Goal: Task Accomplishment & Management: Use online tool/utility

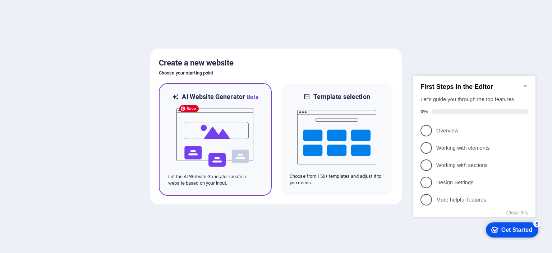
click at [223, 139] on img at bounding box center [215, 137] width 79 height 72
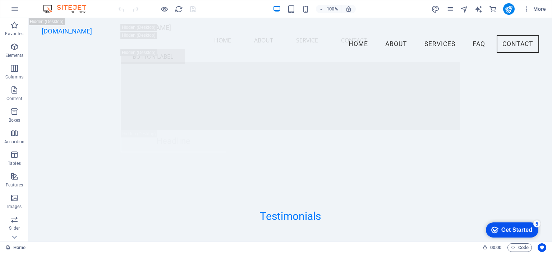
scroll to position [9315, 0]
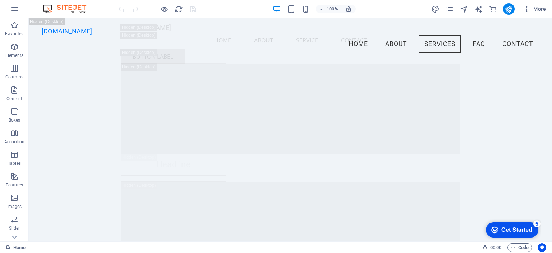
drag, startPoint x: 550, startPoint y: 218, endPoint x: 580, endPoint y: 32, distance: 188.3
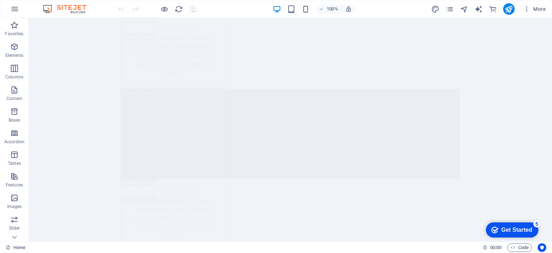
scroll to position [0, 0]
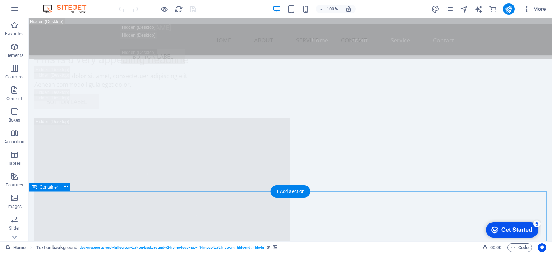
scroll to position [2123, 0]
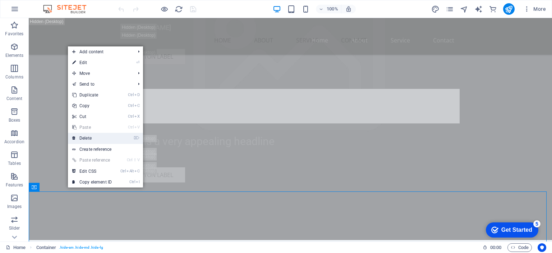
click at [86, 138] on link "⌦ Delete" at bounding box center [92, 138] width 48 height 11
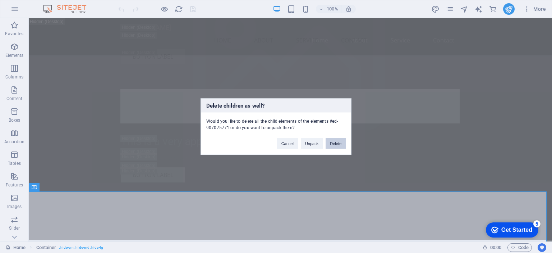
click at [338, 141] on button "Delete" at bounding box center [336, 143] width 20 height 11
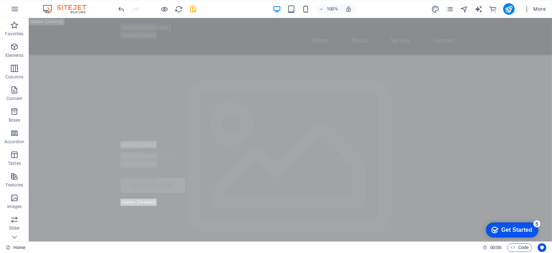
scroll to position [0, 0]
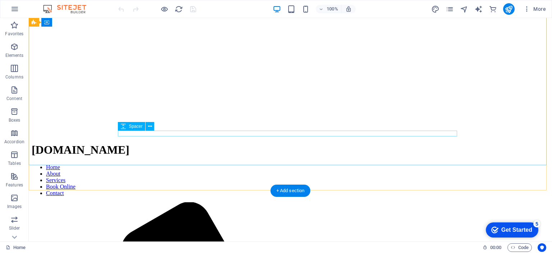
scroll to position [360, 0]
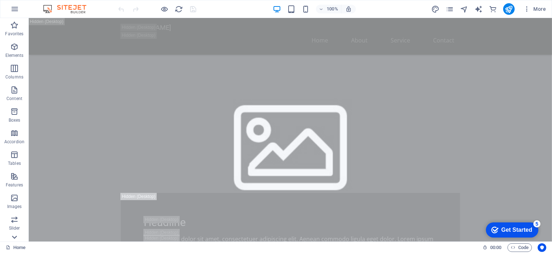
click at [15, 235] on icon at bounding box center [14, 237] width 10 height 10
click at [0, 0] on span "More" at bounding box center [0, 0] width 0 height 0
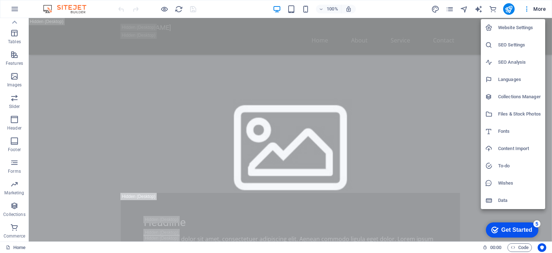
click at [0, 0] on h6 "Website Settings" at bounding box center [0, 0] width 0 height 0
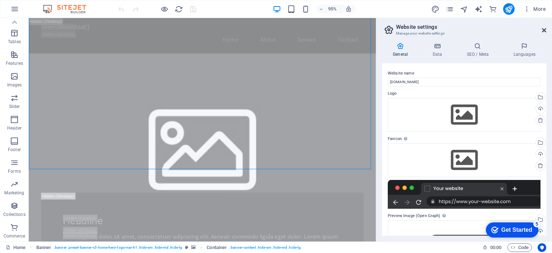
drag, startPoint x: 544, startPoint y: 31, endPoint x: 502, endPoint y: 12, distance: 45.6
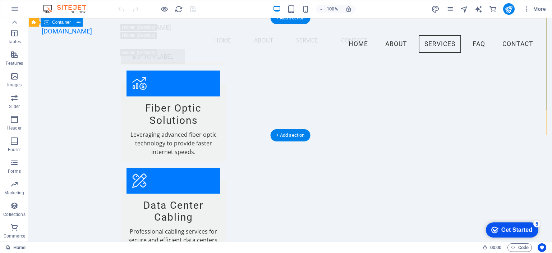
scroll to position [0, 0]
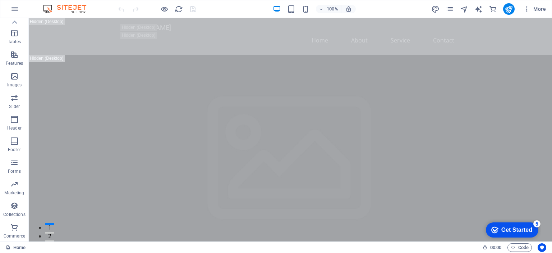
click at [516, 230] on div "Get Started" at bounding box center [517, 230] width 31 height 6
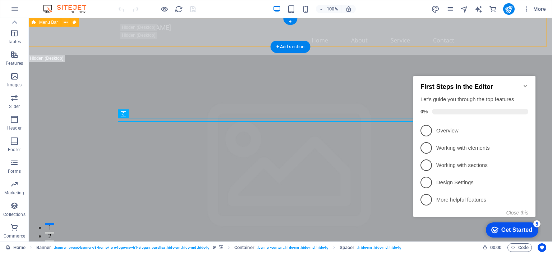
click at [377, 44] on div "networkcabling.karar.my Home About Service Contact" at bounding box center [290, 36] width 523 height 37
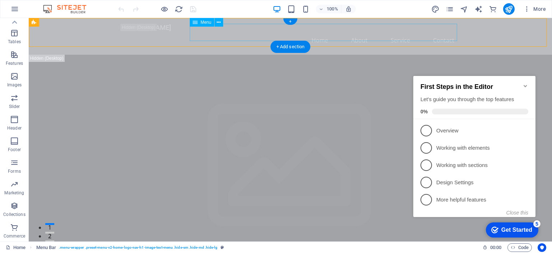
click at [253, 38] on nav "Home About Service Contact" at bounding box center [290, 40] width 339 height 17
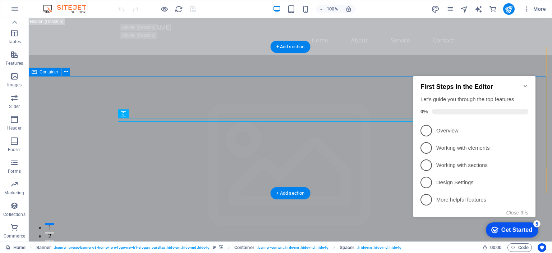
click at [291, 169] on figure at bounding box center [290, 234] width 523 height 359
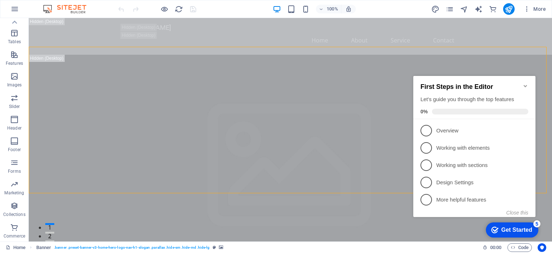
click at [499, 223] on div "checkmark Get Started 5" at bounding box center [512, 229] width 52 height 15
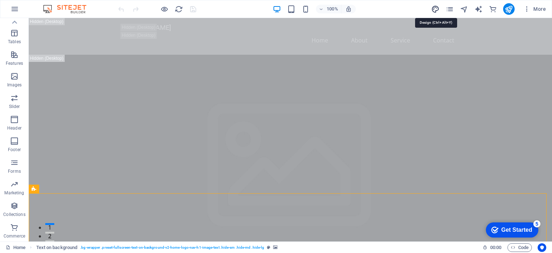
click at [436, 6] on icon "design" at bounding box center [435, 9] width 8 height 8
select select "px"
select select "200"
select select "px"
select select "rem"
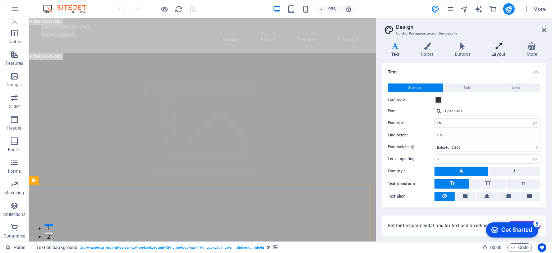
click at [491, 46] on icon at bounding box center [499, 45] width 32 height 7
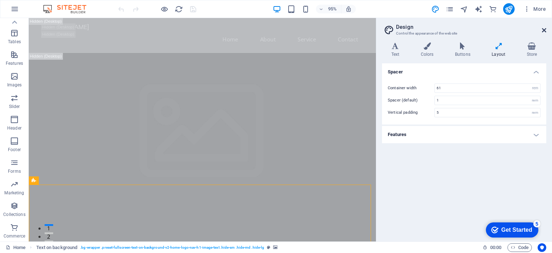
click at [543, 29] on icon at bounding box center [544, 30] width 4 height 6
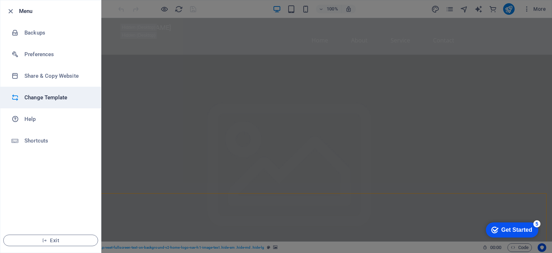
click at [53, 96] on h6 "Change Template" at bounding box center [57, 97] width 67 height 9
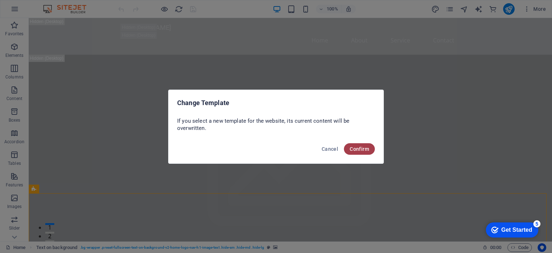
click at [359, 146] on span "Confirm" at bounding box center [359, 149] width 19 height 6
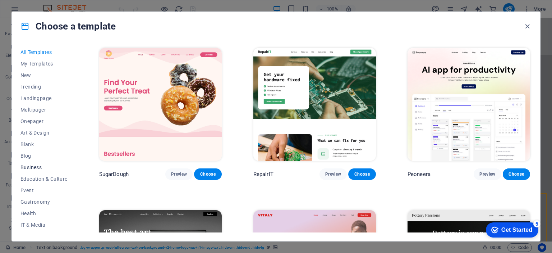
click at [32, 164] on span "Business" at bounding box center [43, 167] width 47 height 6
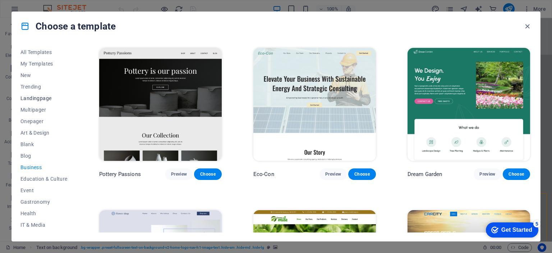
click at [42, 99] on span "Landingpage" at bounding box center [43, 98] width 47 height 6
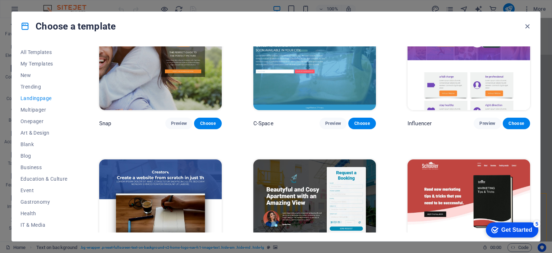
scroll to position [879, 0]
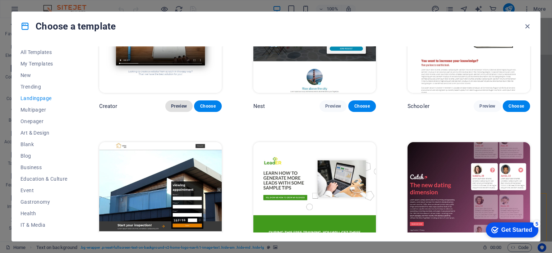
click at [175, 103] on span "Preview" at bounding box center [179, 106] width 16 height 6
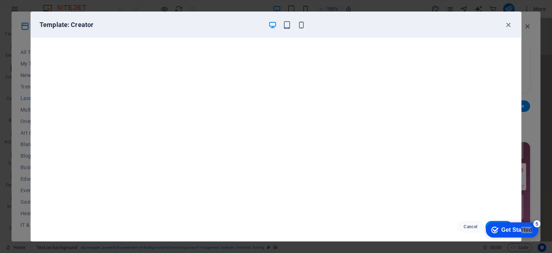
drag, startPoint x: 521, startPoint y: 230, endPoint x: 536, endPoint y: 182, distance: 51.4
click at [536, 219] on html "checkmark Get Started 5 First Steps in the Editor Let's guide you through the t…" at bounding box center [510, 230] width 61 height 22
click at [509, 26] on icon "button" at bounding box center [508, 25] width 8 height 8
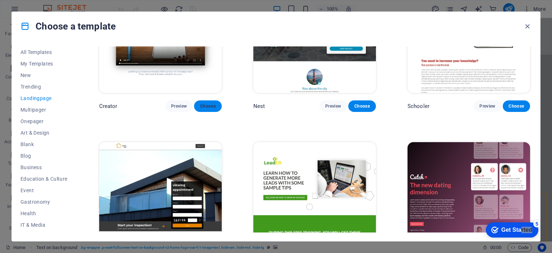
click at [207, 103] on span "Choose" at bounding box center [208, 106] width 16 height 6
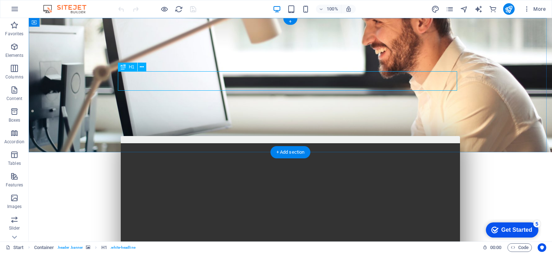
click at [187, 198] on div "Create a website from scratch in just 1h" at bounding box center [290, 207] width 339 height 19
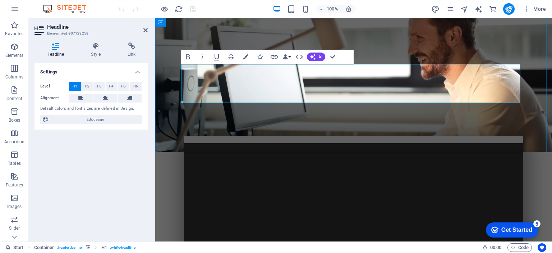
click at [447, 198] on h1 "Professional Network Cabling Services in [GEOGRAPHIC_DATA]" at bounding box center [353, 217] width 339 height 39
click at [471, 40] on figure at bounding box center [353, 85] width 397 height 134
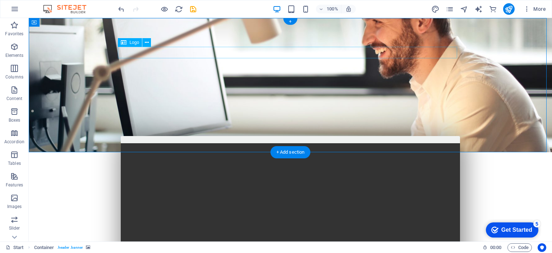
click at [296, 181] on div at bounding box center [290, 187] width 339 height 12
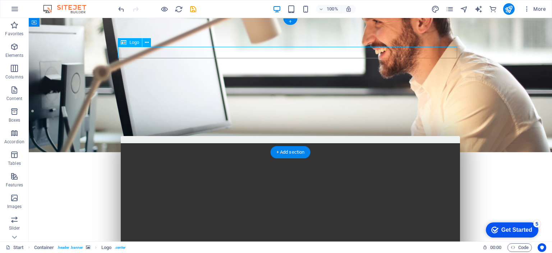
click at [296, 181] on div at bounding box center [290, 187] width 339 height 12
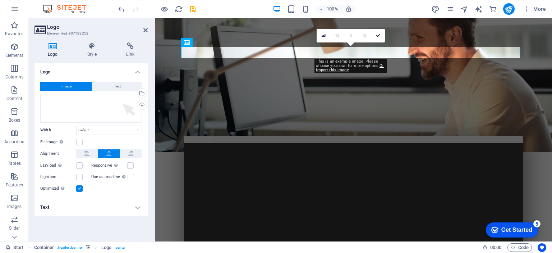
click at [73, 84] on button "Image" at bounding box center [66, 86] width 52 height 9
click at [81, 109] on div "Drag files here, click to choose files or select files from Files or our free s…" at bounding box center [91, 108] width 102 height 29
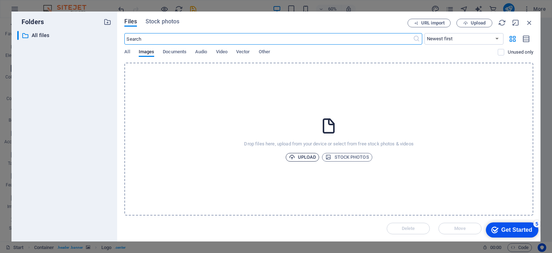
click at [307, 157] on span "Upload" at bounding box center [302, 157] width 27 height 9
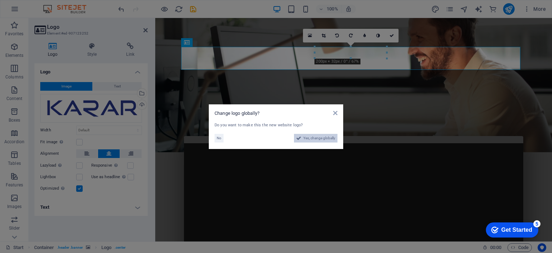
click at [310, 136] on span "Yes, change globally" at bounding box center [319, 138] width 32 height 9
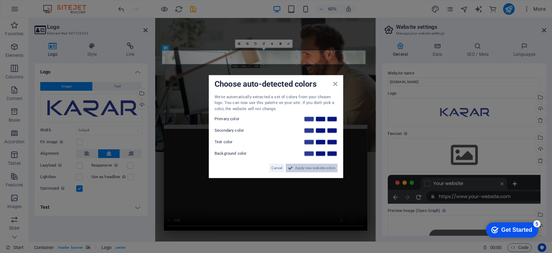
click at [308, 166] on span "Apply new website colors" at bounding box center [315, 168] width 40 height 9
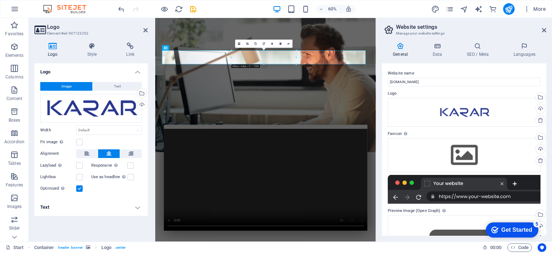
click at [512, 156] on figure at bounding box center [339, 129] width 368 height 223
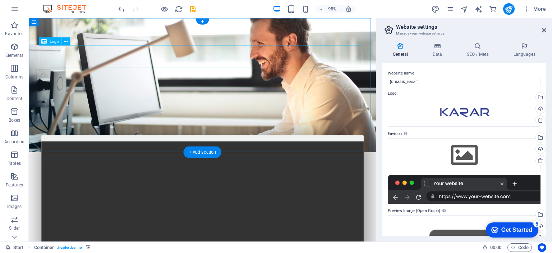
click at [238, 188] on div at bounding box center [211, 199] width 339 height 23
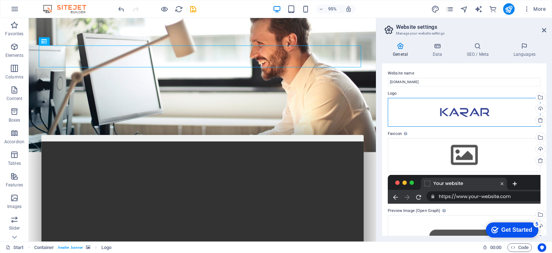
click at [465, 111] on div "Drag files here, click to choose files or select files from Files or our free s…" at bounding box center [464, 112] width 153 height 29
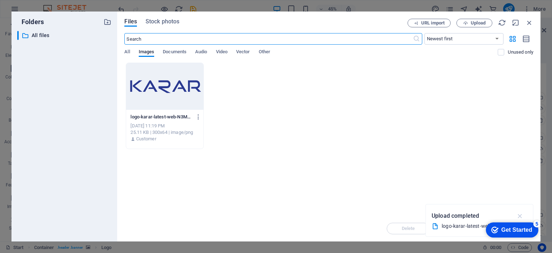
click at [521, 214] on icon "button" at bounding box center [520, 216] width 8 height 8
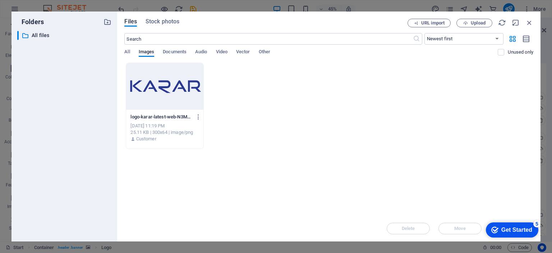
click at [236, 110] on div "logo-karar-latest-web-N3Mc79_P8vaLsdD6-mOMQQ.png logo-karar-latest-web-N3Mc79_P…" at bounding box center [328, 106] width 409 height 86
click at [471, 21] on span "Upload" at bounding box center [478, 23] width 15 height 4
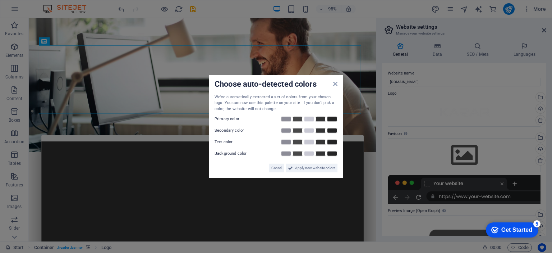
click at [335, 82] on div "Choose auto-detected colors We've automatically extracted a set of colors from …" at bounding box center [276, 126] width 134 height 103
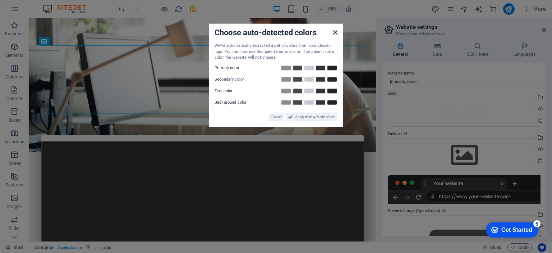
click at [337, 30] on icon at bounding box center [335, 32] width 4 height 6
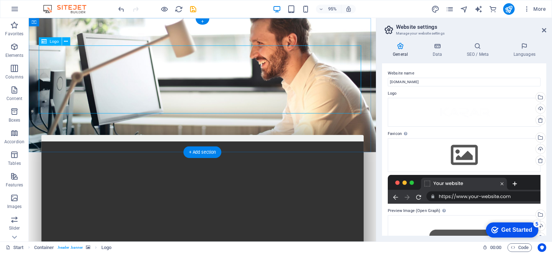
click at [347, 188] on div at bounding box center [211, 224] width 339 height 72
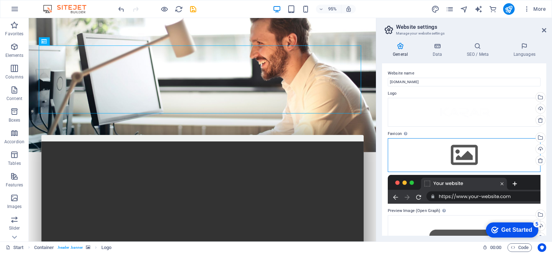
click at [466, 147] on div "Drag files here, click to choose files or select files from Files or our free s…" at bounding box center [464, 155] width 153 height 34
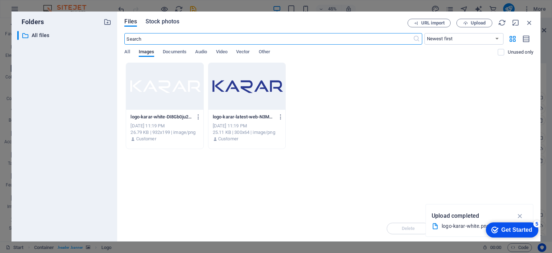
click at [156, 19] on span "Stock photos" at bounding box center [163, 21] width 34 height 9
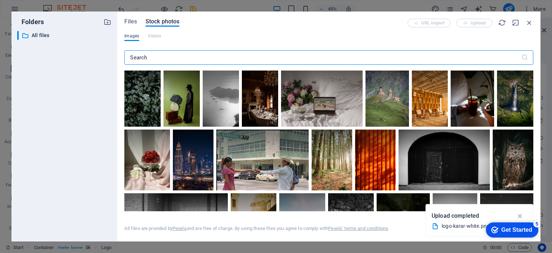
click at [126, 41] on button "Images" at bounding box center [131, 37] width 15 height 8
click at [132, 22] on span "Files" at bounding box center [130, 21] width 13 height 9
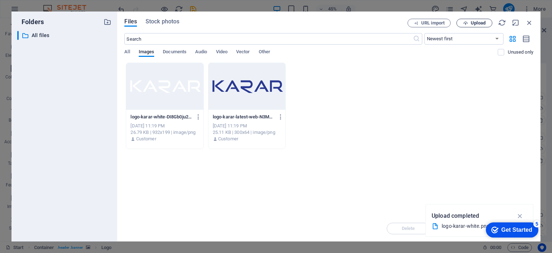
click at [464, 23] on icon "button" at bounding box center [465, 23] width 5 height 5
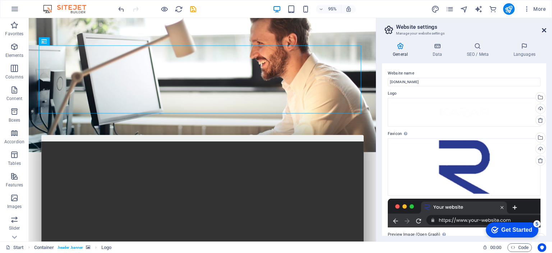
click at [544, 28] on icon at bounding box center [544, 30] width 4 height 6
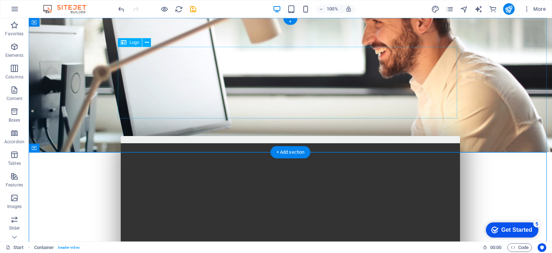
click at [388, 181] on div at bounding box center [290, 217] width 339 height 72
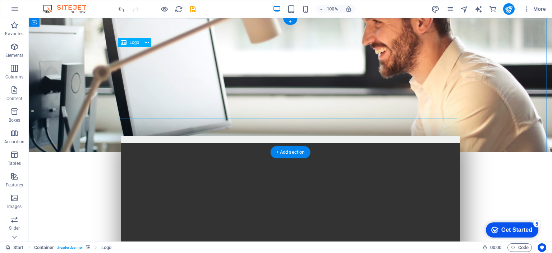
click at [160, 181] on div at bounding box center [290, 217] width 339 height 72
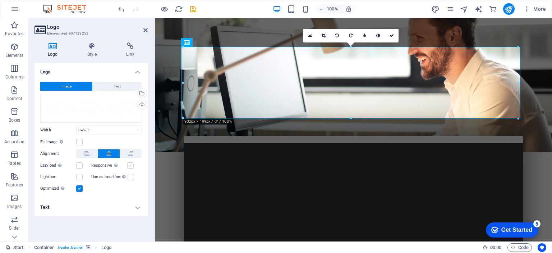
click at [129, 165] on label at bounding box center [130, 165] width 6 height 6
click at [0, 0] on input "Responsive Automatically load retina image and smartphone optimized sizes." at bounding box center [0, 0] width 0 height 0
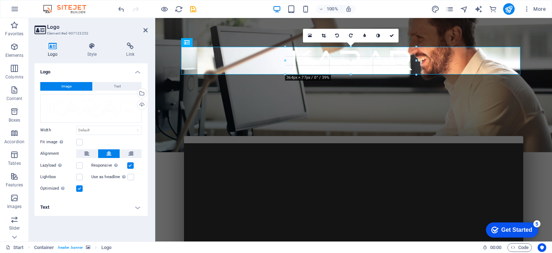
drag, startPoint x: 522, startPoint y: 118, endPoint x: 299, endPoint y: 73, distance: 227.5
type input "367"
select select "px"
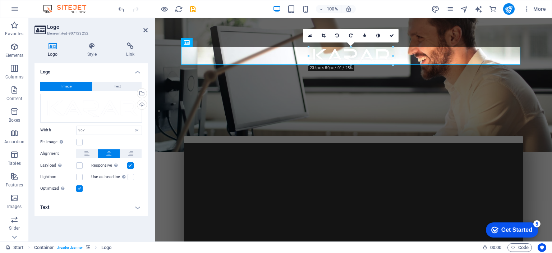
drag, startPoint x: 416, startPoint y: 74, endPoint x: 353, endPoint y: 63, distance: 63.1
type input "232"
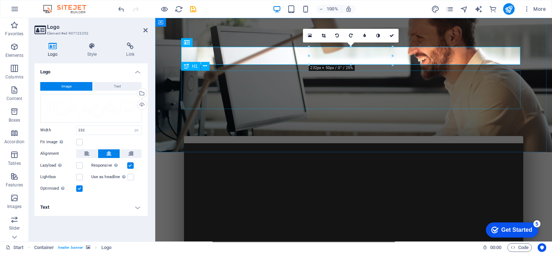
click at [497, 205] on div "Professional Network Cabling Services in Malaysia" at bounding box center [353, 224] width 339 height 39
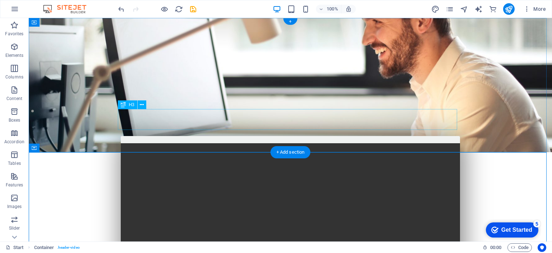
click at [163, 243] on div "Lorem ipsum dolor sit amet, consetetur sadipscing elitr, sed diam nonumy eirmod…" at bounding box center [290, 253] width 339 height 21
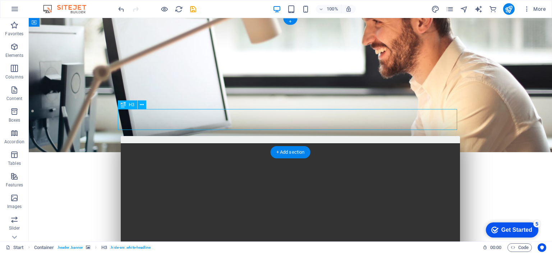
click at [163, 243] on div "Lorem ipsum dolor sit amet, consetetur sadipscing elitr, sed diam nonumy eirmod…" at bounding box center [290, 253] width 339 height 21
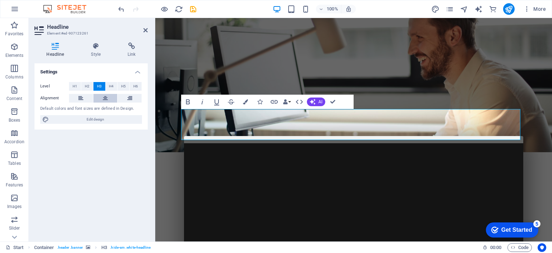
click at [104, 99] on icon at bounding box center [105, 98] width 5 height 9
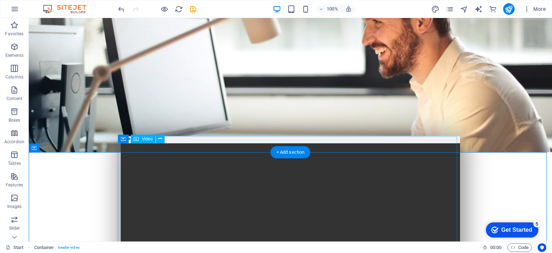
click at [416, 187] on figure at bounding box center [290, 228] width 339 height 170
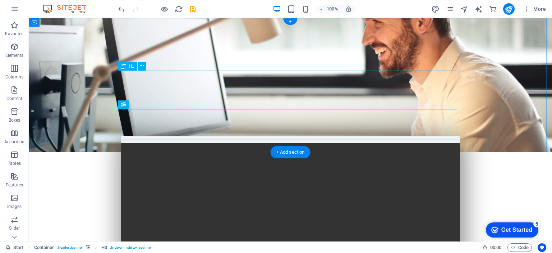
click at [316, 205] on div "Professional Network Cabling Services in Malaysia" at bounding box center [290, 224] width 339 height 39
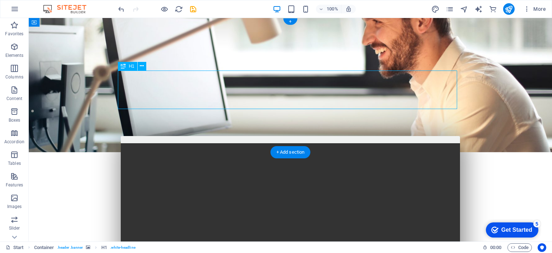
click at [316, 205] on div "Professional Network Cabling Services in Malaysia" at bounding box center [290, 224] width 339 height 39
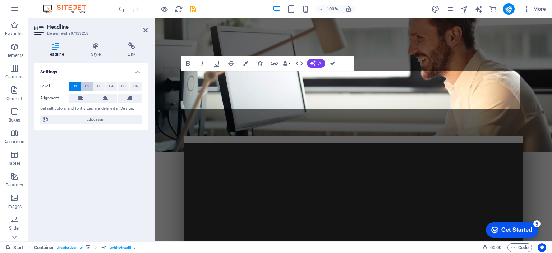
click at [89, 84] on button "H2" at bounding box center [87, 86] width 12 height 9
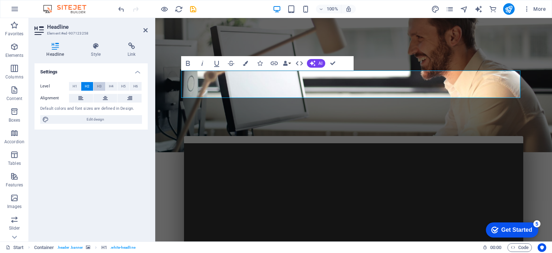
click at [99, 83] on span "H3" at bounding box center [99, 86] width 5 height 9
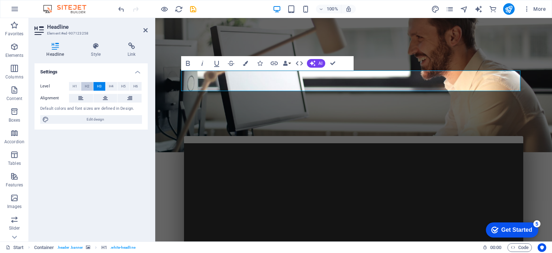
click at [89, 84] on button "H2" at bounding box center [87, 86] width 12 height 9
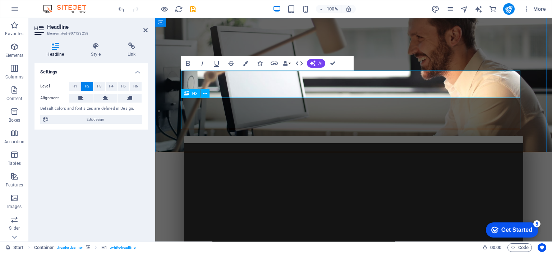
click at [332, 232] on div "We provide structured cabling, LAN installation, and fiber optic solutions for …" at bounding box center [353, 247] width 339 height 31
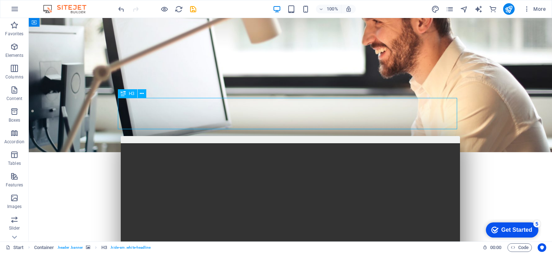
click at [332, 232] on div "We provide structured cabling, LAN installation, and fiber optic solutions for …" at bounding box center [290, 247] width 339 height 31
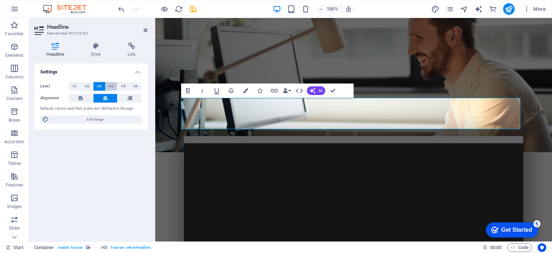
click at [111, 86] on span "H4" at bounding box center [111, 86] width 5 height 9
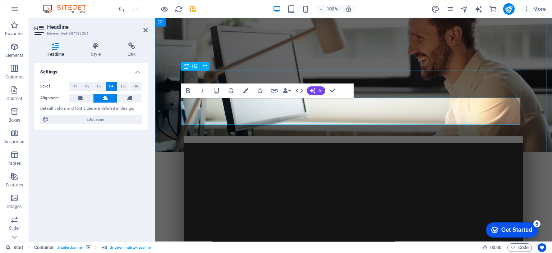
click at [372, 205] on div "Professional Network Cabling Services in [GEOGRAPHIC_DATA]" at bounding box center [353, 219] width 339 height 28
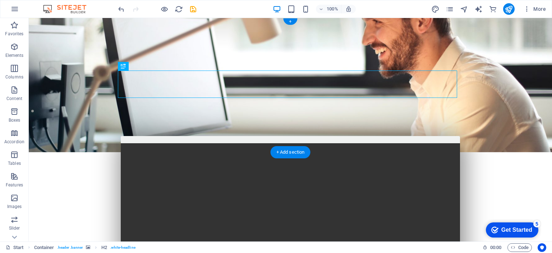
click at [473, 107] on figure at bounding box center [290, 85] width 523 height 134
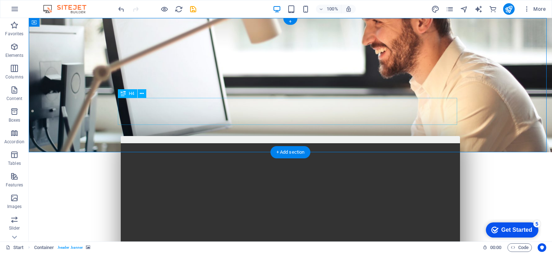
click at [360, 232] on div "We provide structured cabling, LAN installation, and fiber optic solutions for …" at bounding box center [290, 245] width 339 height 27
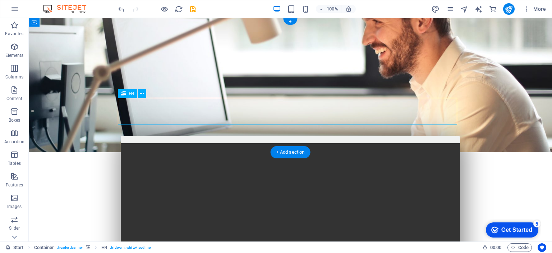
click at [360, 232] on div "We provide structured cabling, LAN installation, and fiber optic solutions for …" at bounding box center [290, 245] width 339 height 27
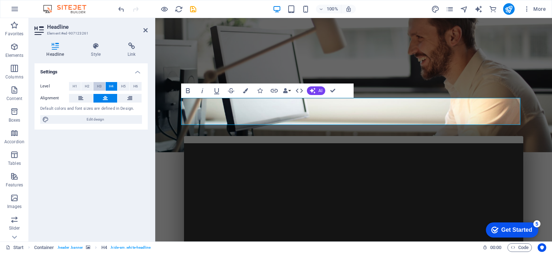
click at [99, 83] on span "H3" at bounding box center [99, 86] width 5 height 9
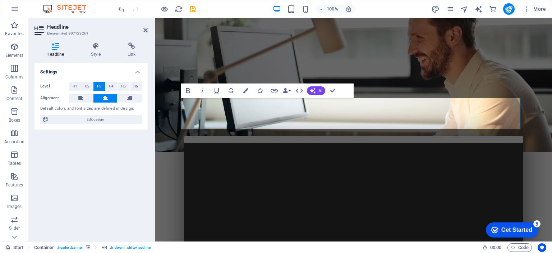
click at [131, 151] on div "Settings Level H1 H2 H3 H4 H5 H6 Alignment Default colors and font sizes are de…" at bounding box center [91, 149] width 113 height 172
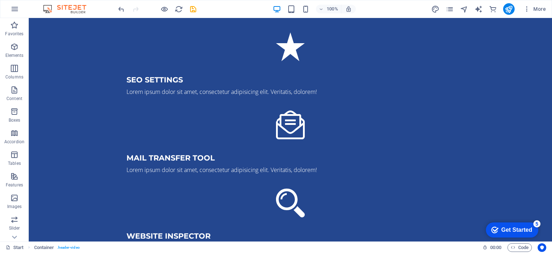
scroll to position [1341, 0]
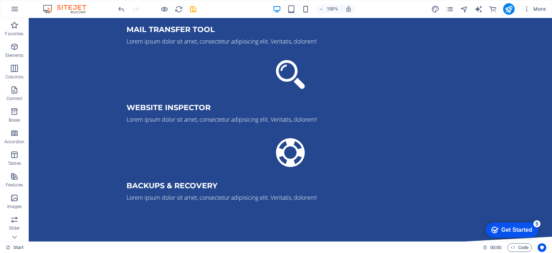
drag, startPoint x: 549, startPoint y: 41, endPoint x: 579, endPoint y: 261, distance: 222.1
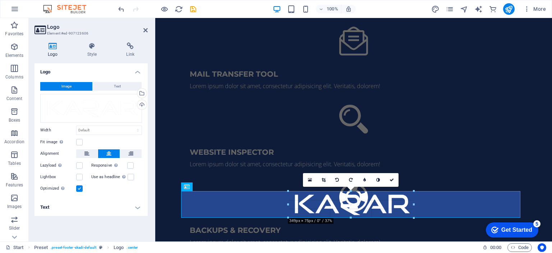
drag, startPoint x: 518, startPoint y: 216, endPoint x: 272, endPoint y: 170, distance: 250.6
type input "349"
select select "px"
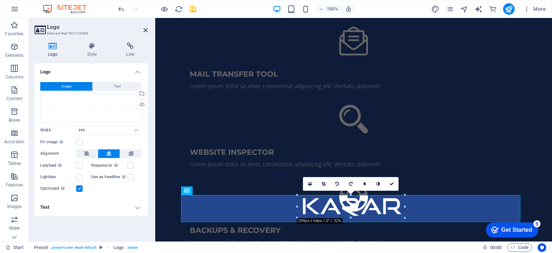
scroll to position [1291, 0]
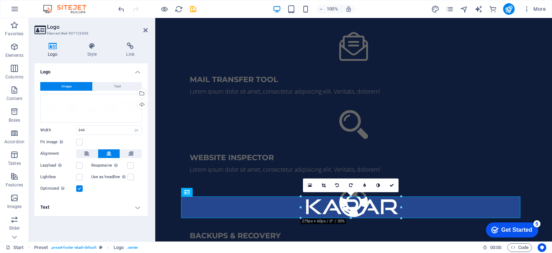
drag, startPoint x: 413, startPoint y: 218, endPoint x: 378, endPoint y: 211, distance: 36.0
type input "279"
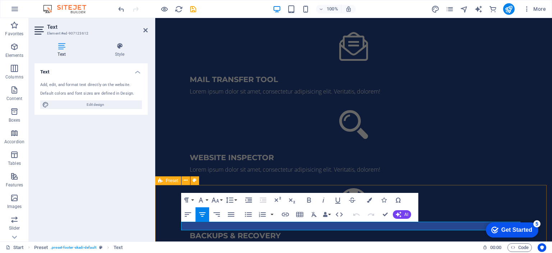
drag, startPoint x: 335, startPoint y: 225, endPoint x: 281, endPoint y: 233, distance: 54.5
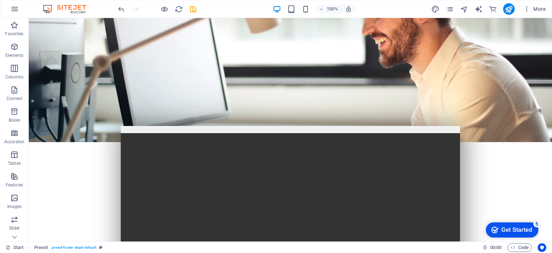
scroll to position [0, 0]
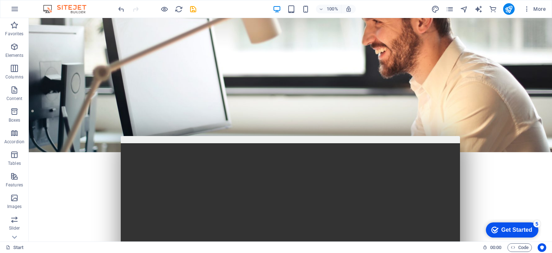
drag, startPoint x: 550, startPoint y: 211, endPoint x: 581, endPoint y: 32, distance: 181.6
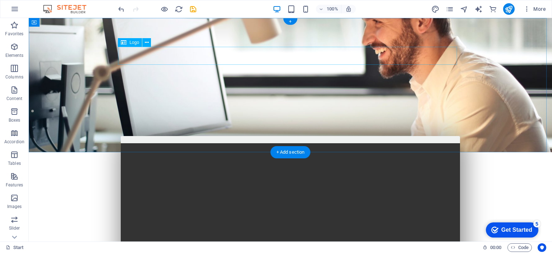
click at [297, 181] on div at bounding box center [290, 190] width 339 height 18
click at [310, 205] on div "Professional Network Cabling Services in [GEOGRAPHIC_DATA]" at bounding box center [290, 219] width 339 height 28
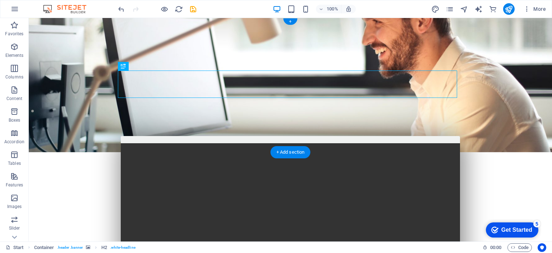
click at [396, 35] on figure at bounding box center [290, 85] width 523 height 134
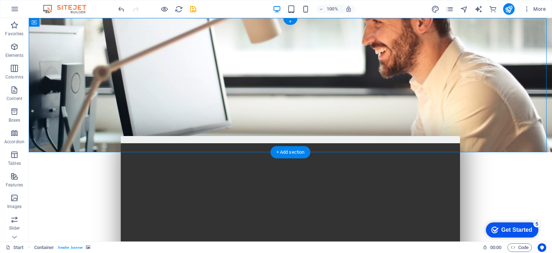
click at [396, 35] on figure at bounding box center [290, 85] width 523 height 134
select select "vh"
select select "banner"
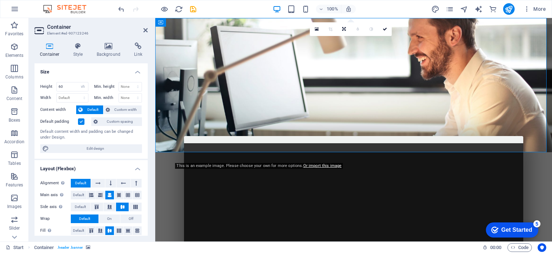
click at [172, 64] on figure at bounding box center [353, 85] width 397 height 134
click at [318, 27] on icon at bounding box center [317, 29] width 4 height 5
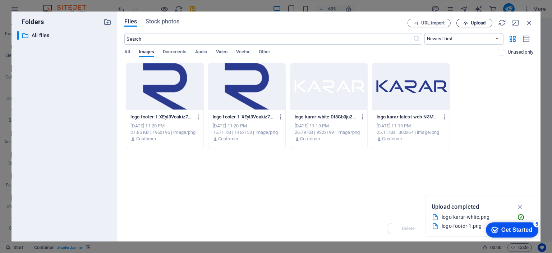
click at [476, 23] on span "Upload" at bounding box center [478, 23] width 15 height 4
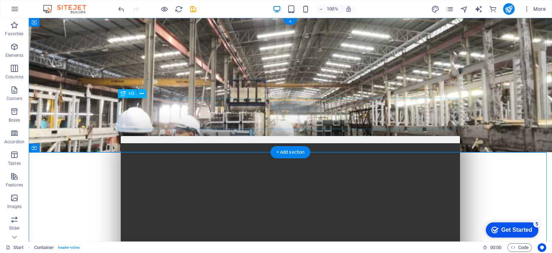
click at [363, 232] on div "We provide structured cabling, LAN installation, and fiber optic solutions for …" at bounding box center [290, 247] width 339 height 31
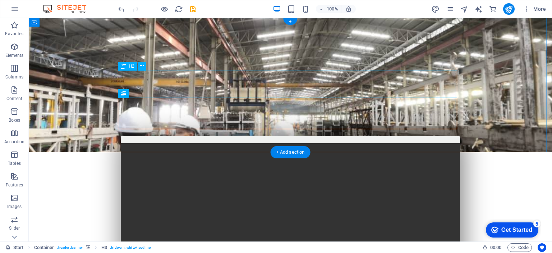
click at [298, 205] on div "Professional Network Cabling Services in [GEOGRAPHIC_DATA]" at bounding box center [290, 219] width 339 height 28
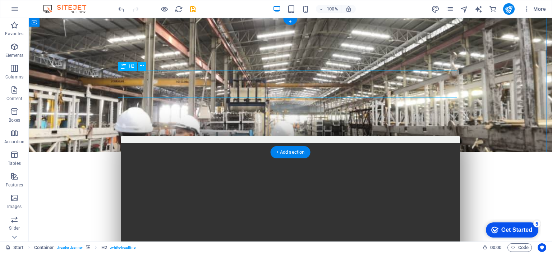
click at [201, 205] on div "Professional Network Cabling Services in [GEOGRAPHIC_DATA]" at bounding box center [290, 219] width 339 height 28
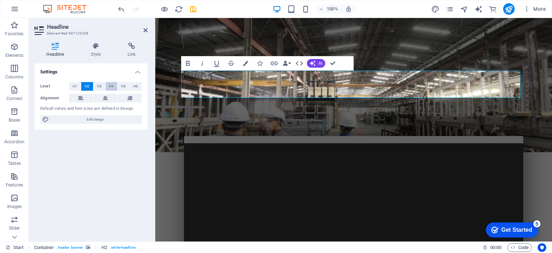
click at [111, 86] on span "H4" at bounding box center [111, 86] width 5 height 9
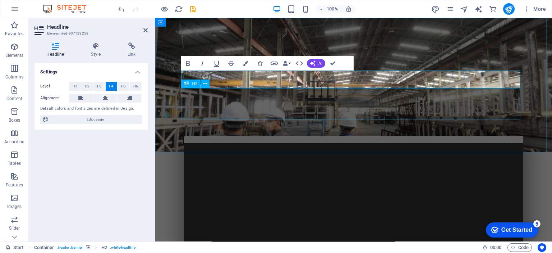
click at [321, 223] on div "We provide structured cabling, LAN installation, and fiber optic solutions for …" at bounding box center [353, 238] width 339 height 31
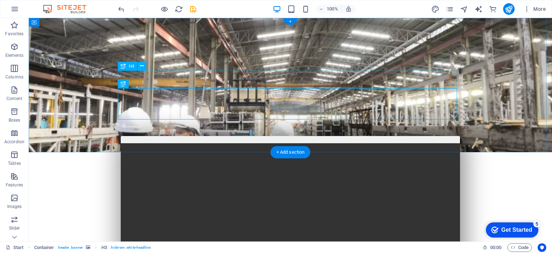
click at [276, 205] on div "Professional Network Cabling Services in [GEOGRAPHIC_DATA]" at bounding box center [290, 214] width 339 height 18
click at [241, 205] on div "Professional Network Cabling Services in [GEOGRAPHIC_DATA]" at bounding box center [290, 214] width 339 height 18
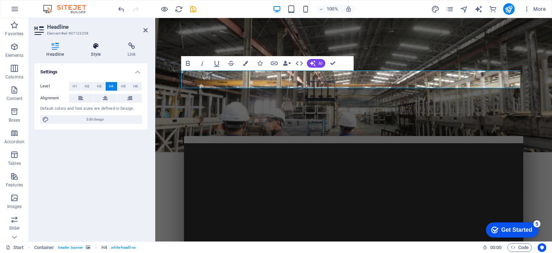
click at [97, 49] on icon at bounding box center [96, 45] width 34 height 7
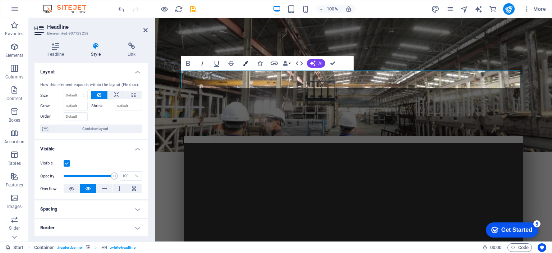
click at [246, 60] on button "Colors" at bounding box center [246, 63] width 14 height 14
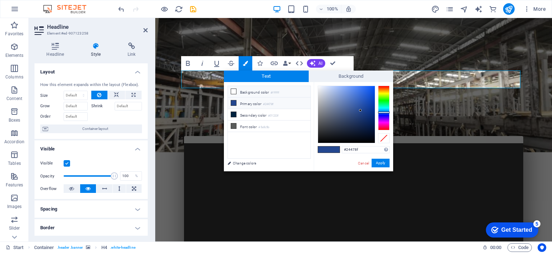
click at [233, 90] on icon at bounding box center [233, 91] width 5 height 5
type input "#ffffff"
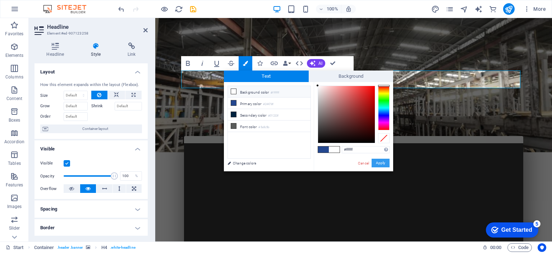
click at [378, 159] on button "Apply" at bounding box center [381, 163] width 18 height 9
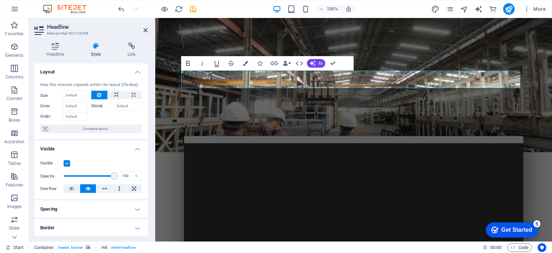
click at [326, 130] on figure at bounding box center [353, 85] width 397 height 134
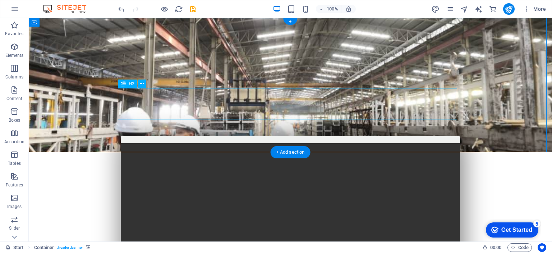
click at [300, 223] on div "We provide structured cabling, LAN installation, and fiber optic solutions for …" at bounding box center [290, 238] width 339 height 31
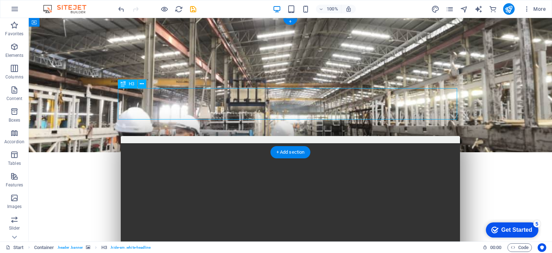
click at [300, 223] on div "We provide structured cabling, LAN installation, and fiber optic solutions for …" at bounding box center [290, 238] width 339 height 31
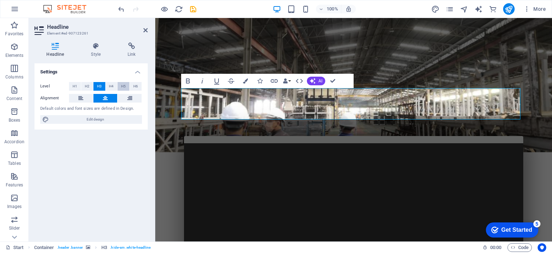
click at [123, 85] on span "H5" at bounding box center [123, 86] width 5 height 9
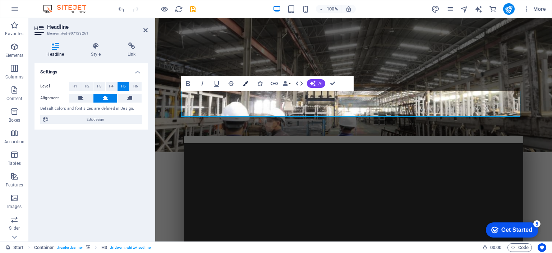
click at [245, 83] on icon "button" at bounding box center [245, 83] width 5 height 5
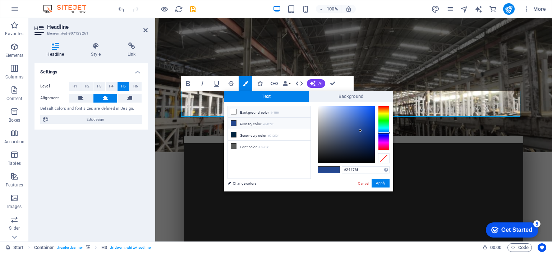
click at [234, 112] on icon at bounding box center [233, 111] width 5 height 5
type input "#ffffff"
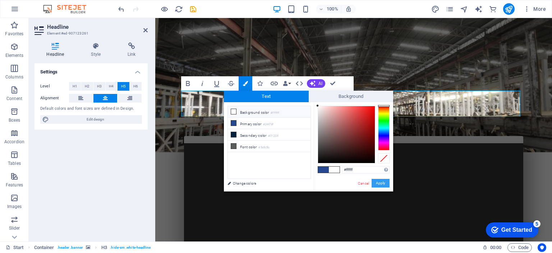
click at [378, 181] on button "Apply" at bounding box center [381, 183] width 18 height 9
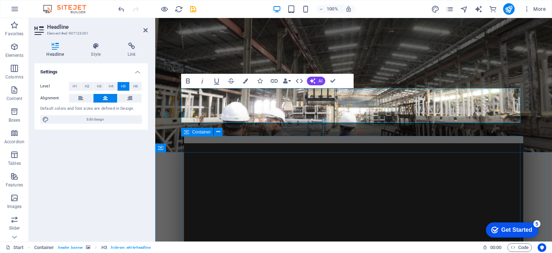
click at [331, 140] on div at bounding box center [353, 224] width 339 height 177
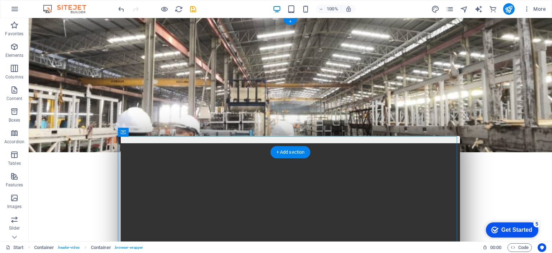
click at [307, 126] on figure at bounding box center [290, 85] width 523 height 134
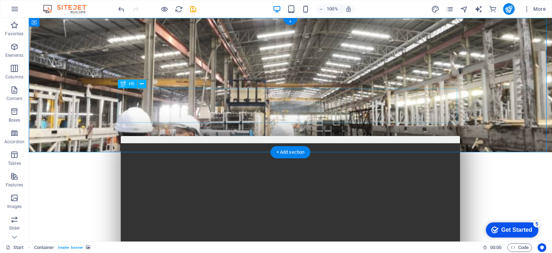
click at [303, 223] on div "​ We provide structured cabling, LAN installation, and fiber optic solutions fo…" at bounding box center [290, 240] width 339 height 35
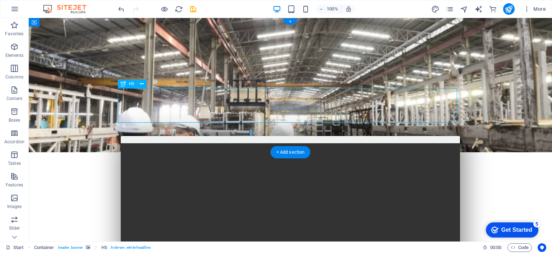
click at [303, 223] on div "​ We provide structured cabling, LAN installation, and fiber optic solutions fo…" at bounding box center [290, 240] width 339 height 35
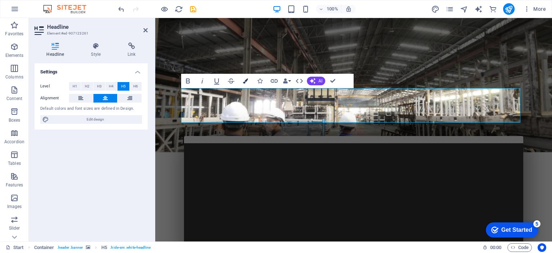
click at [244, 82] on icon "button" at bounding box center [245, 80] width 5 height 5
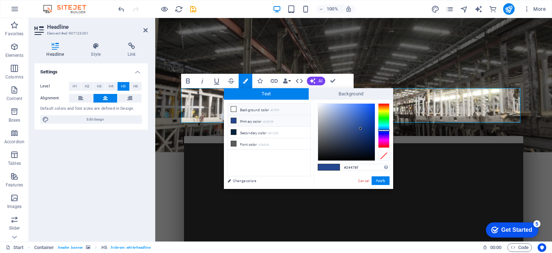
click at [251, 109] on li "Background color #ffffff" at bounding box center [269, 110] width 83 height 12
type input "#ffffff"
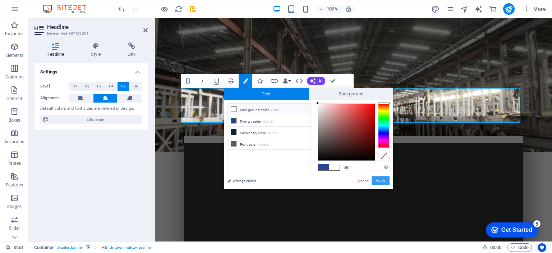
click at [379, 182] on button "Apply" at bounding box center [381, 180] width 18 height 9
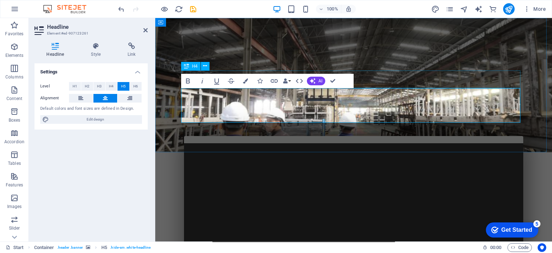
click at [408, 205] on div "Professional Network Cabling Services in [GEOGRAPHIC_DATA]" at bounding box center [353, 214] width 339 height 18
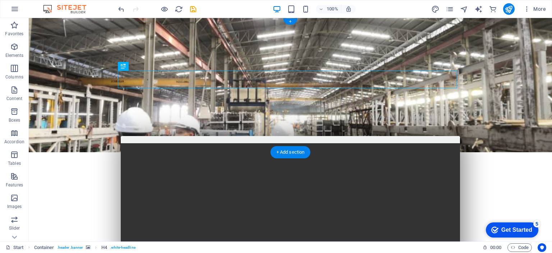
click at [475, 104] on figure at bounding box center [290, 85] width 523 height 134
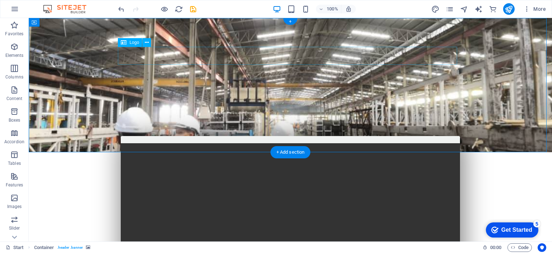
click at [281, 181] on div at bounding box center [290, 190] width 339 height 18
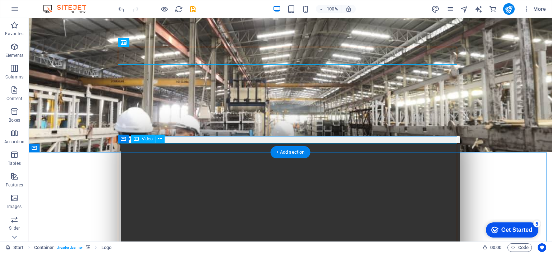
click at [416, 168] on figure at bounding box center [290, 228] width 339 height 170
click at [151, 166] on figure at bounding box center [290, 228] width 339 height 170
select select "%"
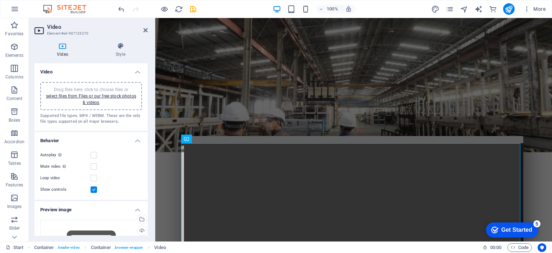
scroll to position [163, 0]
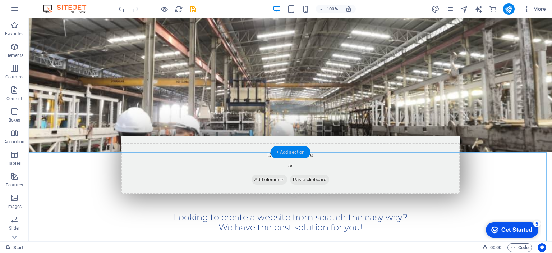
click at [284, 149] on div "+ Add section" at bounding box center [291, 152] width 40 height 12
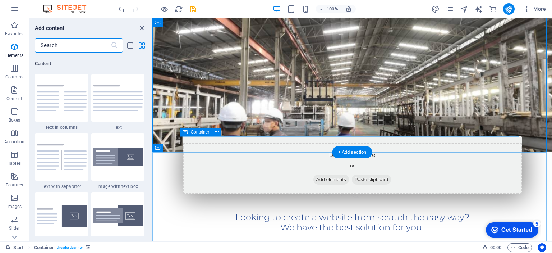
scroll to position [1258, 0]
click at [329, 180] on span "Add elements" at bounding box center [332, 179] width 36 height 10
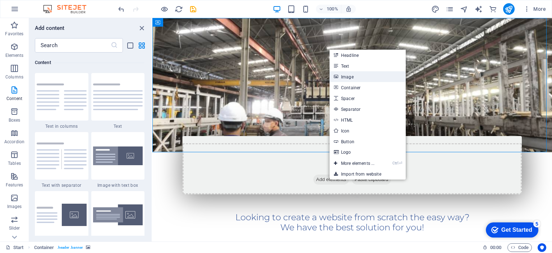
click at [348, 77] on link "Image" at bounding box center [368, 76] width 76 height 11
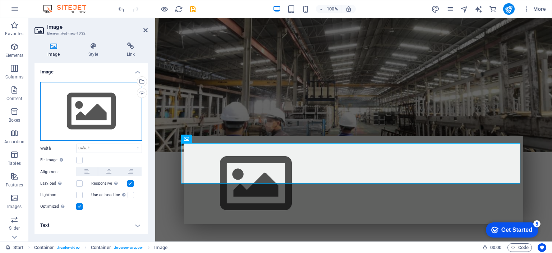
click at [90, 113] on div "Drag files here, click to choose files or select files from Files or our free s…" at bounding box center [91, 111] width 102 height 59
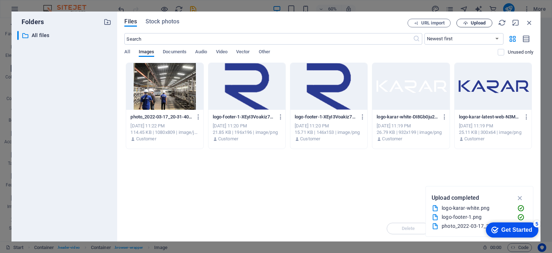
click at [467, 20] on button "Upload" at bounding box center [475, 23] width 36 height 9
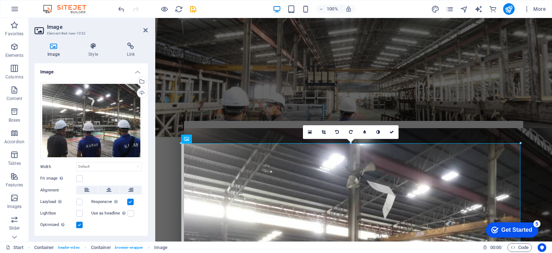
scroll to position [0, 0]
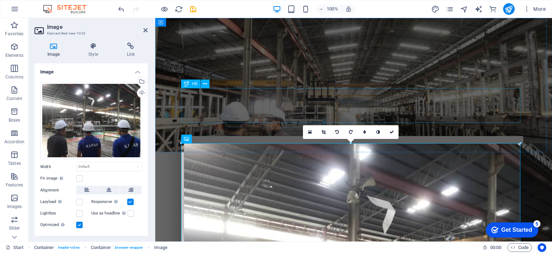
click at [454, 223] on div "​ We provide structured cabling, LAN installation, and fiber optic solutions fo…" at bounding box center [353, 240] width 339 height 35
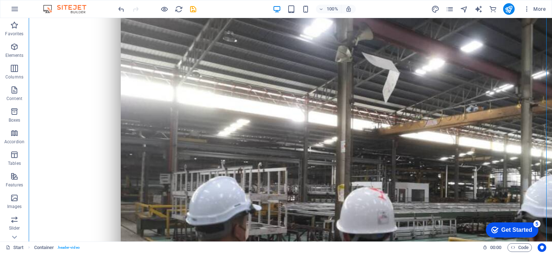
scroll to position [173, 0]
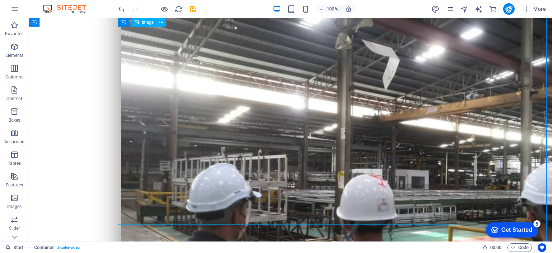
click at [452, 83] on figure at bounding box center [290, 167] width 339 height 392
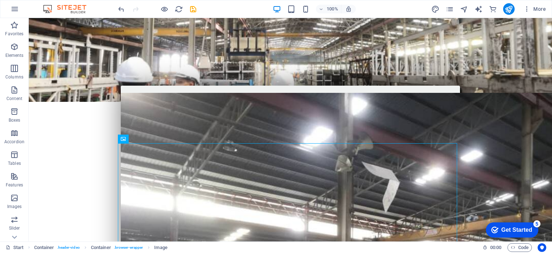
scroll to position [0, 0]
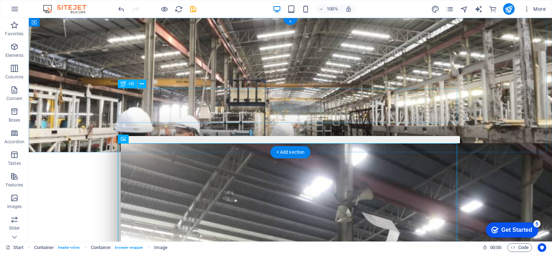
click at [288, 223] on div "​ We provide structured cabling, LAN installation, and fiber optic solutions fo…" at bounding box center [290, 240] width 339 height 35
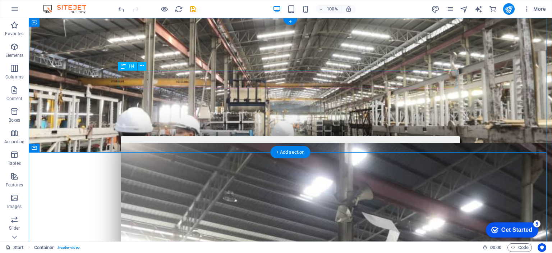
click at [303, 205] on div "Professional Network Cabling Services in [GEOGRAPHIC_DATA]" at bounding box center [290, 214] width 339 height 18
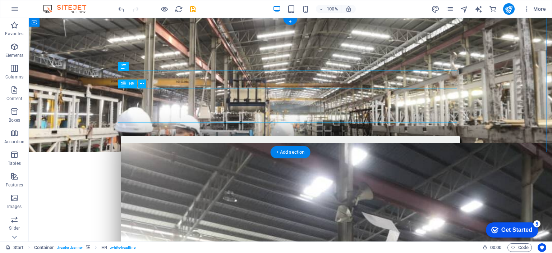
click at [303, 223] on div "​ We provide structured cabling, LAN installation, and fiber optic solutions fo…" at bounding box center [290, 240] width 339 height 35
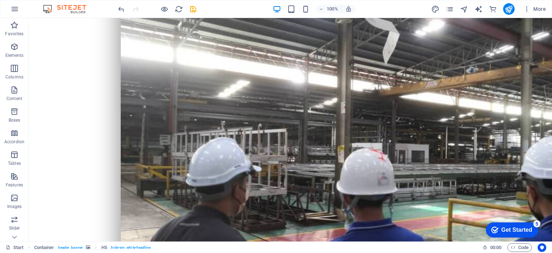
scroll to position [214, 0]
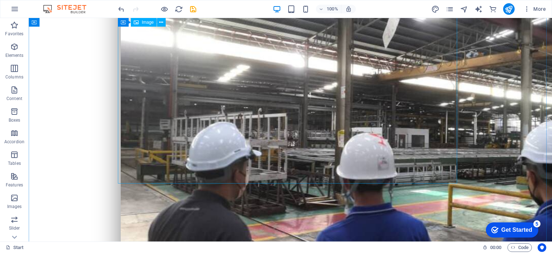
click at [368, 95] on figure at bounding box center [290, 125] width 339 height 392
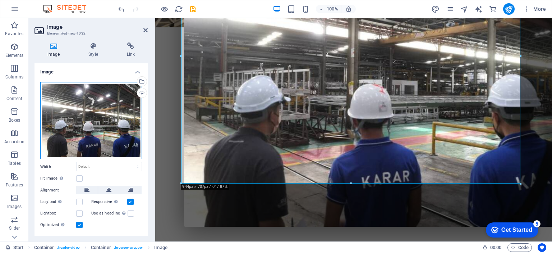
click at [102, 125] on div "Drag files here, click to choose files or select files from Files or our free s…" at bounding box center [91, 120] width 102 height 77
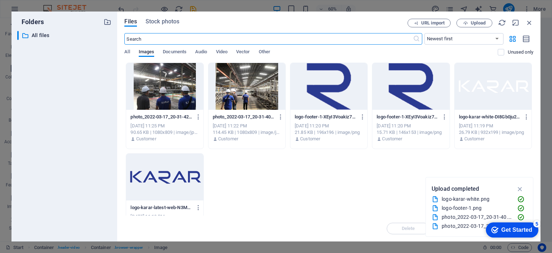
click at [475, 18] on div "Files Stock photos URL import Upload ​ Newest first Oldest first Name (A-Z) Nam…" at bounding box center [329, 127] width 424 height 230
click at [471, 21] on span "Upload" at bounding box center [478, 23] width 15 height 4
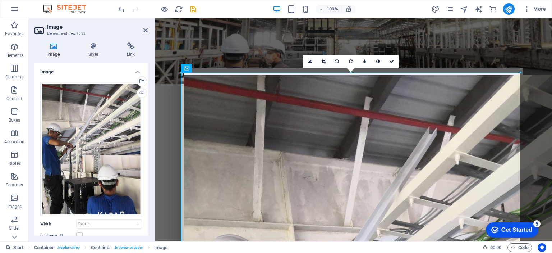
scroll to position [78, 0]
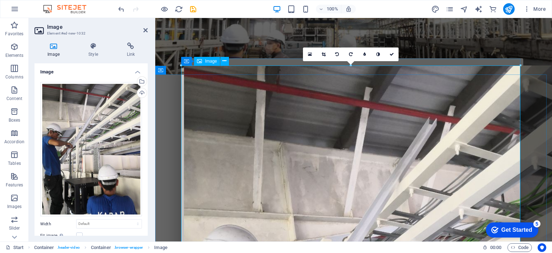
click at [322, 54] on icon at bounding box center [324, 54] width 4 height 4
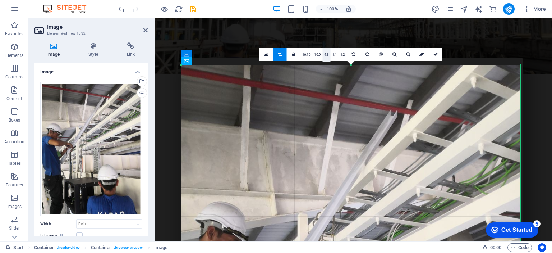
click at [325, 53] on link "4:3" at bounding box center [327, 55] width 8 height 14
click at [278, 53] on icon at bounding box center [280, 54] width 4 height 4
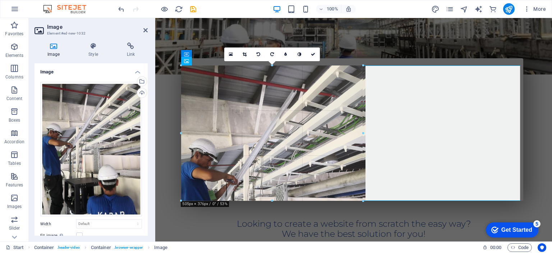
drag, startPoint x: 521, startPoint y: 65, endPoint x: 273, endPoint y: 184, distance: 274.5
type input "505"
select select "px"
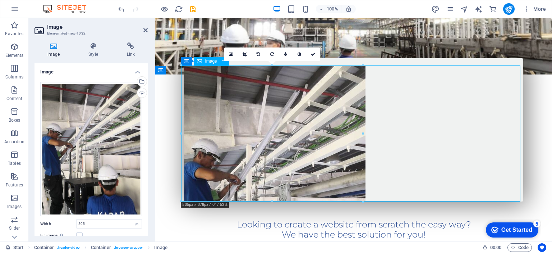
drag, startPoint x: 321, startPoint y: 172, endPoint x: 322, endPoint y: 169, distance: 3.8
click at [322, 169] on figure at bounding box center [353, 133] width 339 height 136
click at [244, 53] on icon at bounding box center [245, 54] width 4 height 4
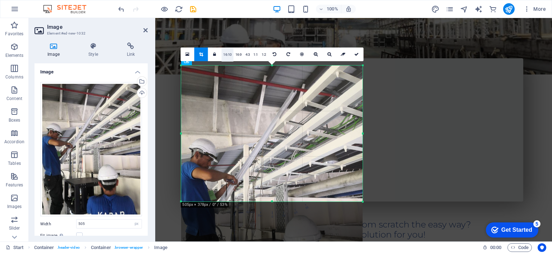
click at [225, 53] on link "16:10" at bounding box center [227, 55] width 12 height 14
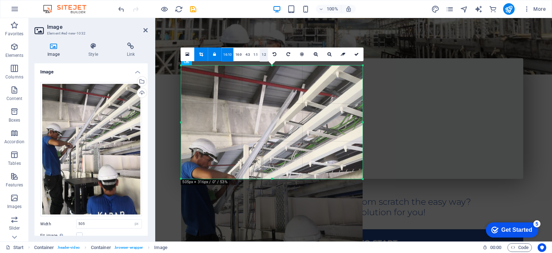
click at [262, 53] on link "1:2" at bounding box center [264, 55] width 8 height 14
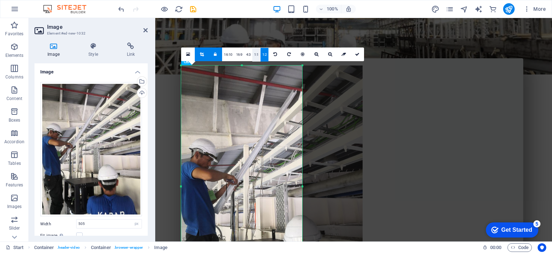
click at [256, 56] on link "1:1" at bounding box center [256, 55] width 8 height 14
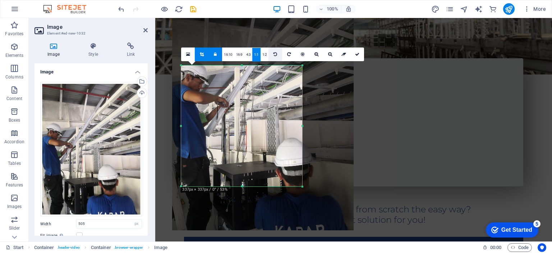
drag, startPoint x: 284, startPoint y: 136, endPoint x: 275, endPoint y: 59, distance: 77.8
click at [275, 65] on div "180 170 160 150 140 130 120 110 100 90 80 70 60 50 40 30 20 10 0 -10 -20 -30 -4…" at bounding box center [241, 125] width 121 height 121
click at [246, 52] on link "4:3" at bounding box center [248, 55] width 8 height 14
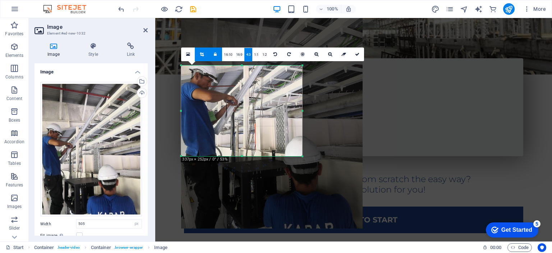
drag, startPoint x: 242, startPoint y: 108, endPoint x: 250, endPoint y: 106, distance: 8.1
click at [250, 106] on div at bounding box center [272, 107] width 182 height 242
click at [236, 53] on link "16:9" at bounding box center [239, 55] width 10 height 14
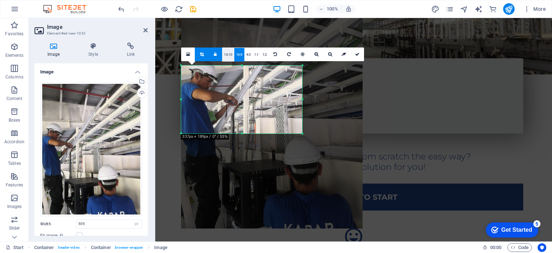
click at [227, 53] on link "16:10" at bounding box center [228, 55] width 12 height 14
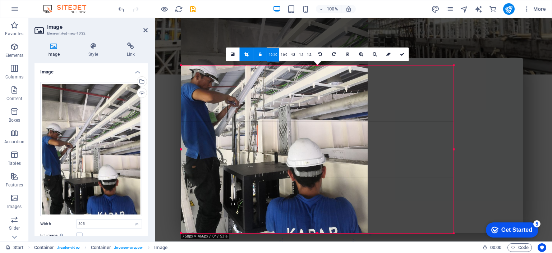
drag, startPoint x: 301, startPoint y: 142, endPoint x: 284, endPoint y: 197, distance: 57.8
click at [453, 221] on div "180 170 160 150 140 130 120 110 100 90 80 70 60 50 40 30 20 10 0 -10 -20 -30 -4…" at bounding box center [317, 149] width 273 height 168
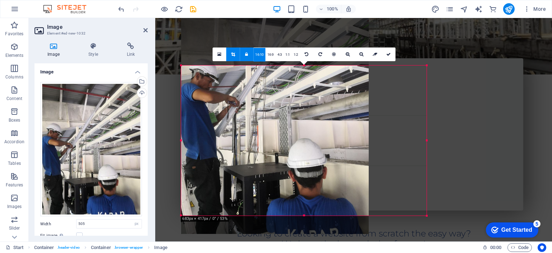
drag, startPoint x: 368, startPoint y: 181, endPoint x: 269, endPoint y: 175, distance: 99.8
click at [427, 193] on div "180 170 160 150 140 130 120 110 100 90 80 70 60 50 40 30 20 10 0 -10 -20 -30 -4…" at bounding box center [304, 140] width 246 height 150
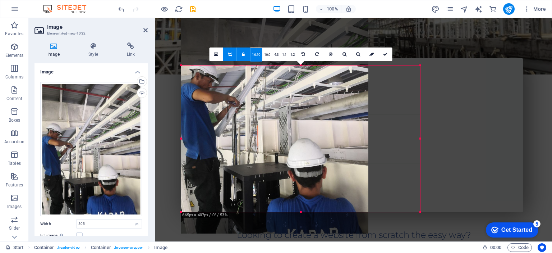
drag, startPoint x: 370, startPoint y: 123, endPoint x: 422, endPoint y: 118, distance: 52.8
click at [422, 118] on div at bounding box center [420, 138] width 3 height 146
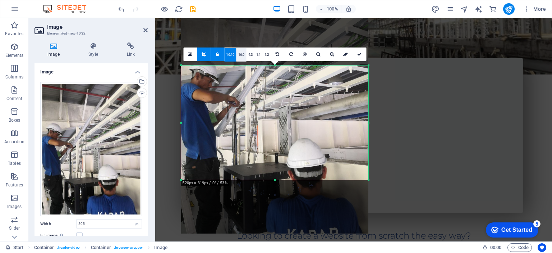
click at [243, 50] on link "16:9" at bounding box center [242, 55] width 10 height 14
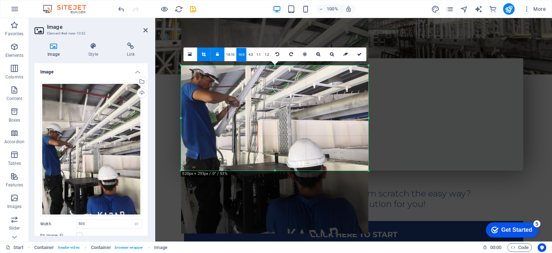
click at [190, 56] on icon at bounding box center [190, 54] width 4 height 5
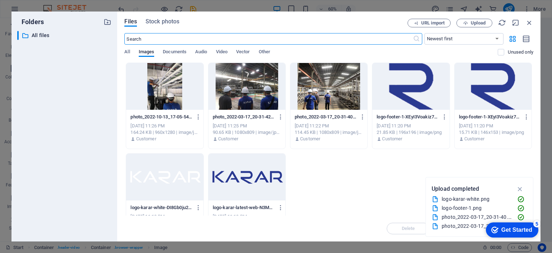
click at [178, 97] on div at bounding box center [164, 86] width 77 height 47
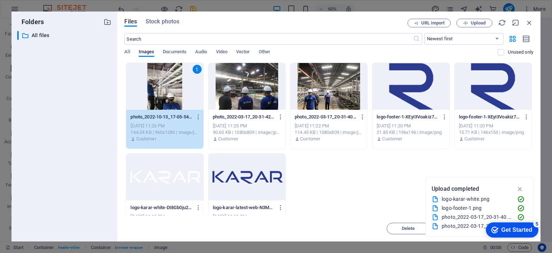
click at [178, 97] on div "1" at bounding box center [164, 86] width 77 height 47
type input "520"
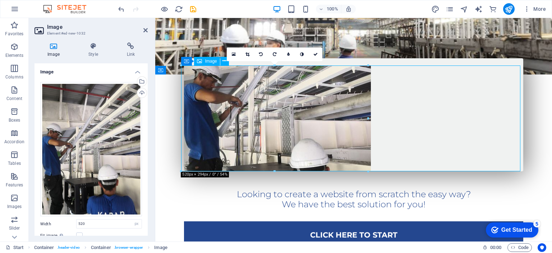
drag, startPoint x: 322, startPoint y: 134, endPoint x: 324, endPoint y: 87, distance: 47.1
click at [324, 87] on figure at bounding box center [353, 118] width 339 height 106
drag, startPoint x: 302, startPoint y: 122, endPoint x: 305, endPoint y: 87, distance: 34.6
click at [305, 87] on figure at bounding box center [353, 118] width 339 height 106
click at [234, 54] on icon at bounding box center [234, 54] width 4 height 5
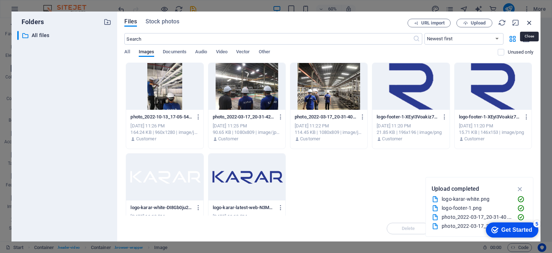
click at [531, 21] on icon "button" at bounding box center [530, 23] width 8 height 8
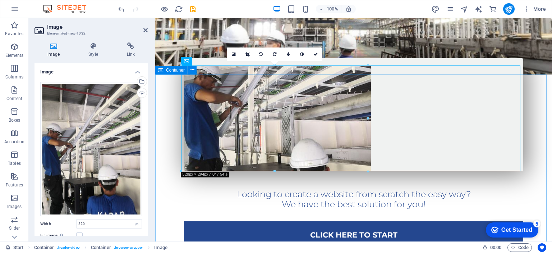
click at [539, 129] on div "Looking to create a website from scratch the easy way? We have the best solutio…" at bounding box center [353, 243] width 397 height 429
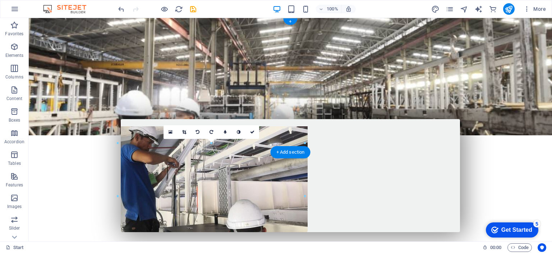
scroll to position [0, 0]
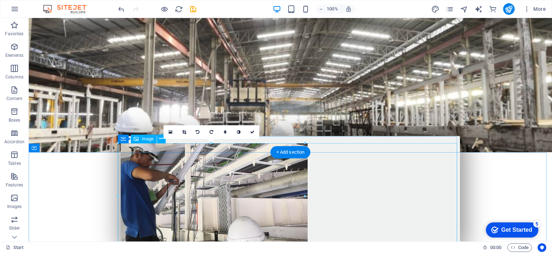
click at [330, 198] on figure at bounding box center [290, 196] width 339 height 106
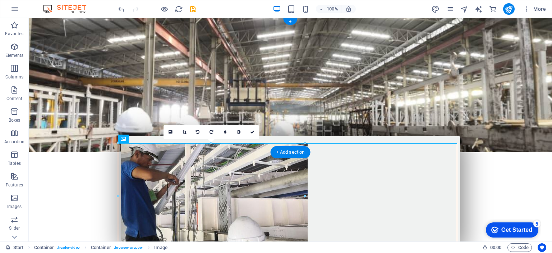
click at [499, 129] on figure at bounding box center [290, 85] width 523 height 134
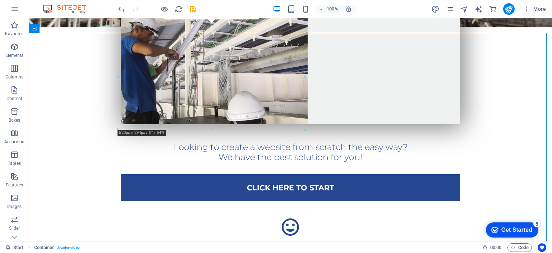
scroll to position [135, 0]
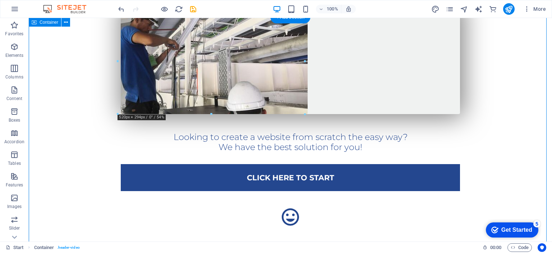
click at [488, 86] on div "Looking to create a website from scratch the easy way? We have the best solutio…" at bounding box center [290, 186] width 523 height 429
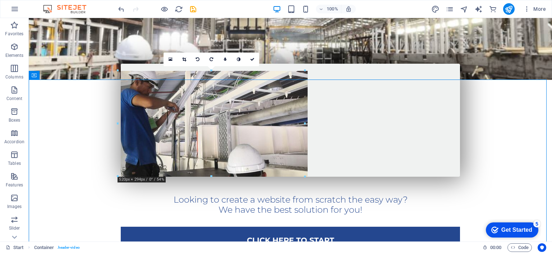
scroll to position [70, 0]
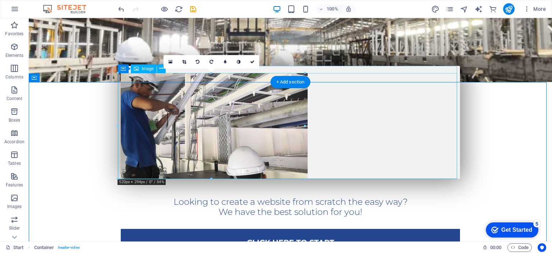
click at [282, 115] on figure at bounding box center [290, 126] width 339 height 106
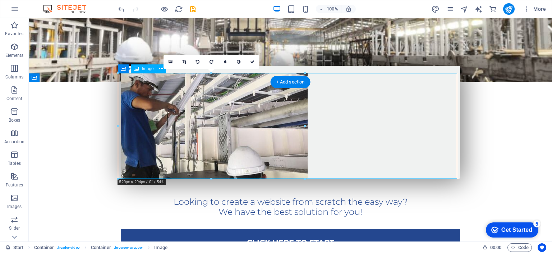
click at [282, 115] on figure at bounding box center [290, 126] width 339 height 106
select select "px"
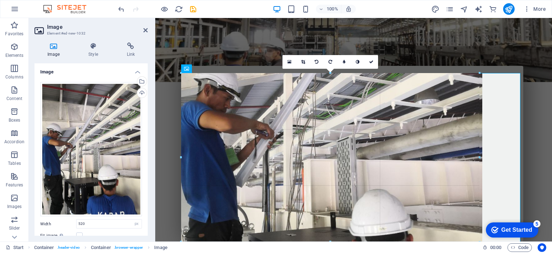
drag, startPoint x: 275, startPoint y: 178, endPoint x: 284, endPoint y: 241, distance: 63.7
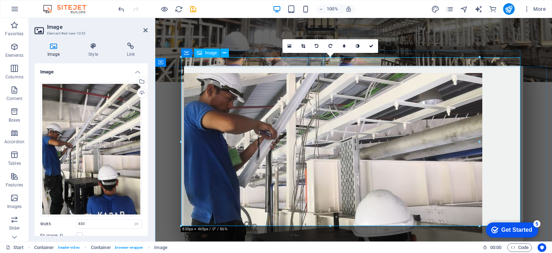
scroll to position [250, 0]
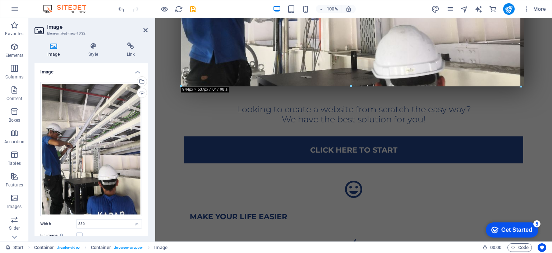
drag, startPoint x: 330, startPoint y: 61, endPoint x: 337, endPoint y: 86, distance: 25.5
type input "944"
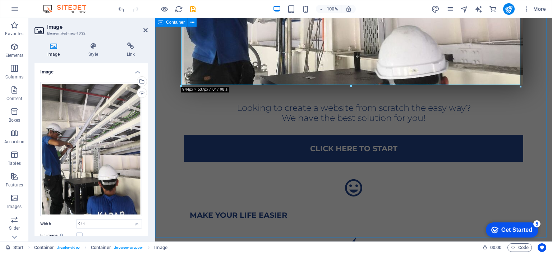
click at [529, 72] on div "Looking to create a website from scratch the easy way? We have the best solutio…" at bounding box center [353, 114] width 397 height 515
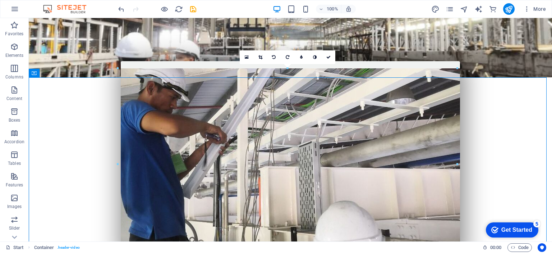
scroll to position [97, 0]
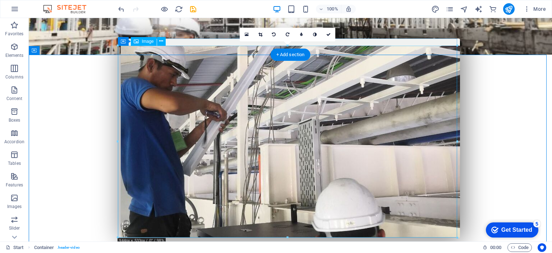
click at [320, 115] on figure at bounding box center [290, 142] width 339 height 192
click at [208, 123] on figure at bounding box center [290, 142] width 339 height 192
select select "px"
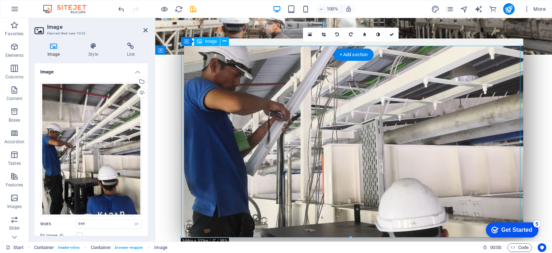
drag, startPoint x: 280, startPoint y: 151, endPoint x: 275, endPoint y: 125, distance: 26.2
click at [275, 125] on figure at bounding box center [353, 142] width 339 height 192
drag, startPoint x: 300, startPoint y: 151, endPoint x: 287, endPoint y: 117, distance: 36.0
click at [287, 117] on figure at bounding box center [353, 142] width 339 height 192
click at [309, 34] on icon at bounding box center [310, 34] width 4 height 5
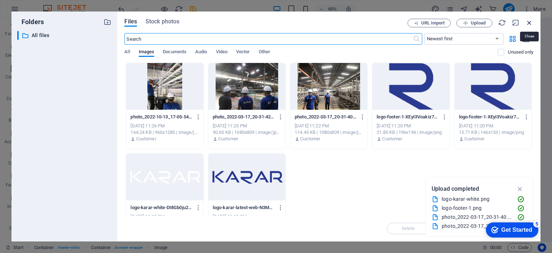
click at [528, 22] on icon "button" at bounding box center [530, 23] width 8 height 8
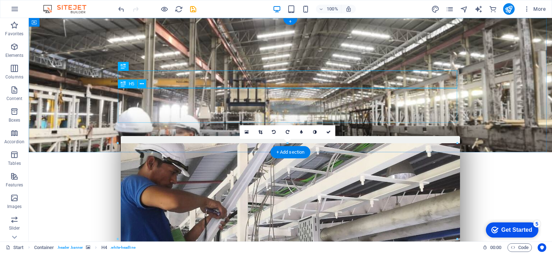
scroll to position [180, 0]
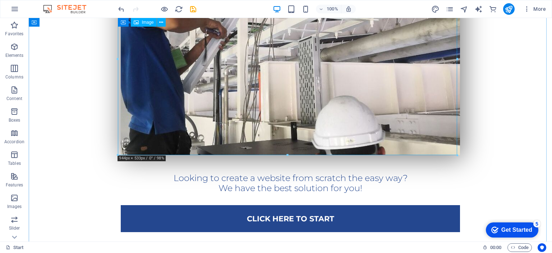
click at [333, 77] on figure at bounding box center [290, 59] width 339 height 192
click at [328, 79] on figure at bounding box center [290, 59] width 339 height 192
select select "px"
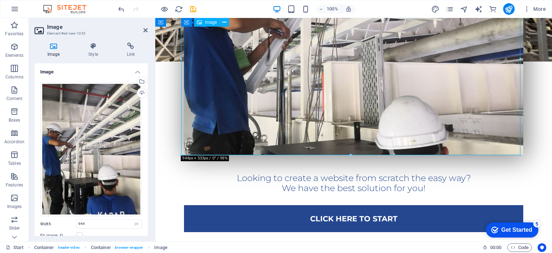
drag, startPoint x: 415, startPoint y: 100, endPoint x: 414, endPoint y: 66, distance: 34.5
click at [414, 66] on figure at bounding box center [353, 59] width 339 height 192
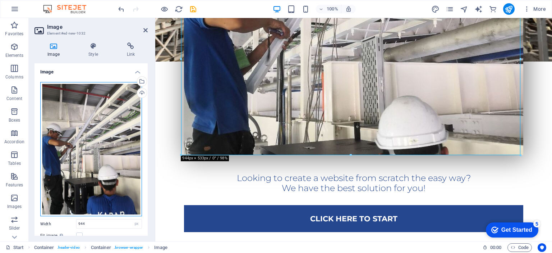
drag, startPoint x: 102, startPoint y: 178, endPoint x: 102, endPoint y: 148, distance: 30.6
click at [102, 148] on div "Drag files here, click to choose files or select files from Files or our free s…" at bounding box center [91, 149] width 102 height 134
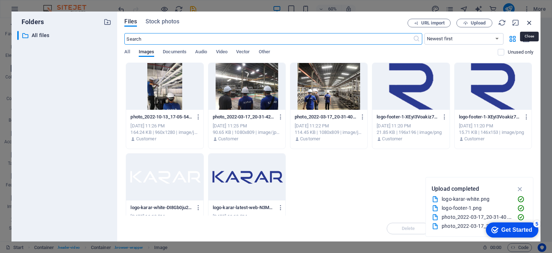
click at [530, 20] on icon "button" at bounding box center [530, 23] width 8 height 8
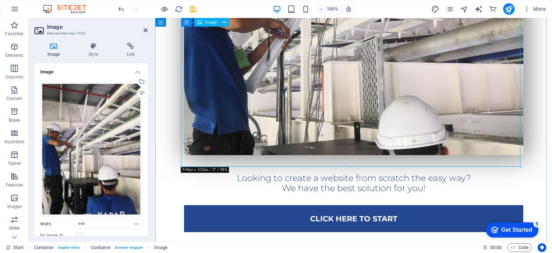
scroll to position [0, 0]
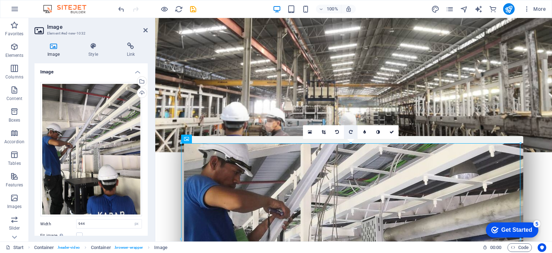
click at [351, 131] on icon at bounding box center [351, 132] width 4 height 4
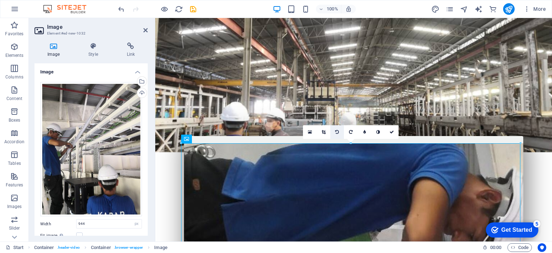
click at [337, 131] on icon at bounding box center [337, 132] width 4 height 4
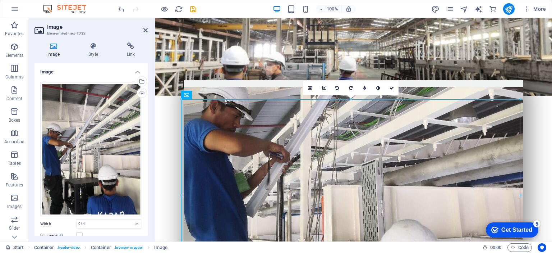
scroll to position [19, 0]
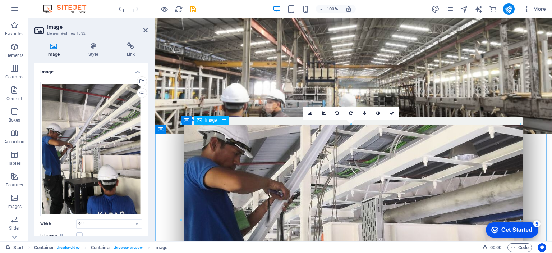
click at [364, 163] on figure at bounding box center [353, 220] width 339 height 192
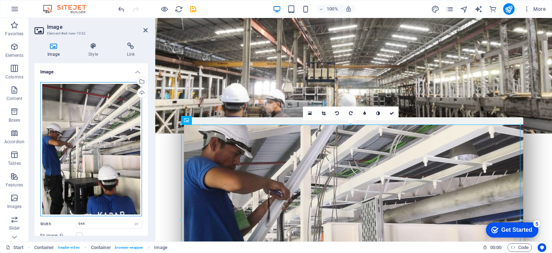
click at [77, 157] on div "Drag files here, click to choose files or select files from Files or our free s…" at bounding box center [91, 149] width 102 height 134
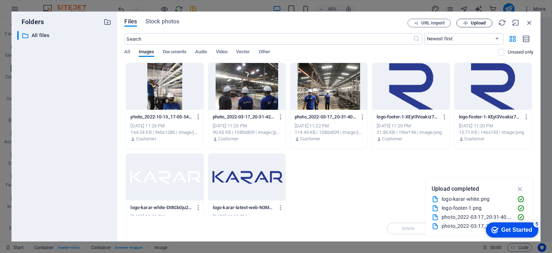
click at [486, 20] on button "Upload" at bounding box center [475, 23] width 36 height 9
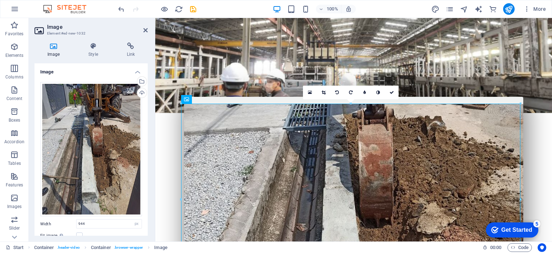
scroll to position [12, 0]
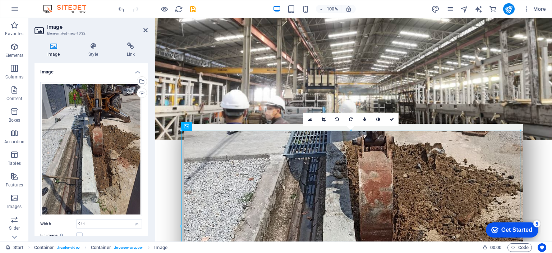
click at [532, 106] on figure at bounding box center [353, 73] width 397 height 134
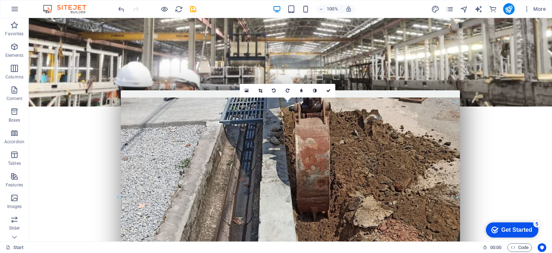
scroll to position [52, 0]
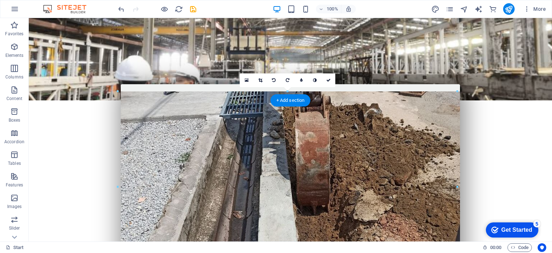
click at [505, 78] on figure at bounding box center [290, 33] width 523 height 134
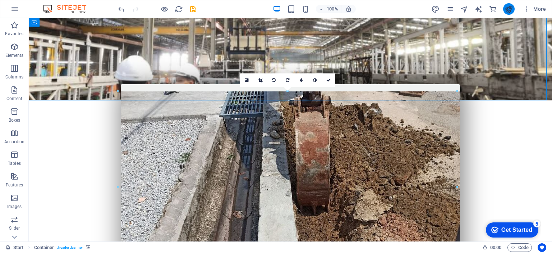
click at [511, 10] on icon "publish" at bounding box center [509, 9] width 8 height 8
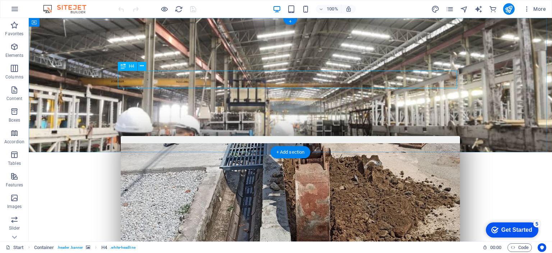
click at [313, 205] on div "Professional Network Cabling Services in [GEOGRAPHIC_DATA]" at bounding box center [290, 214] width 339 height 18
click at [314, 205] on div "Professional Network Cabling Services in [GEOGRAPHIC_DATA]" at bounding box center [290, 214] width 339 height 18
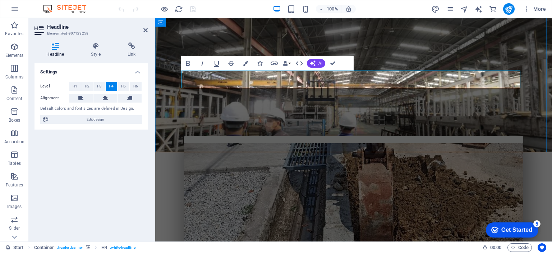
click at [428, 205] on h4 "Professional Network Cabling Services in [GEOGRAPHIC_DATA]" at bounding box center [353, 214] width 339 height 18
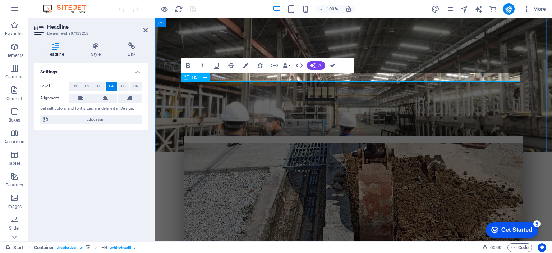
click at [365, 214] on div "​ We provide structured cabling, LAN installation, and fiber optic solutions fo…" at bounding box center [353, 231] width 339 height 35
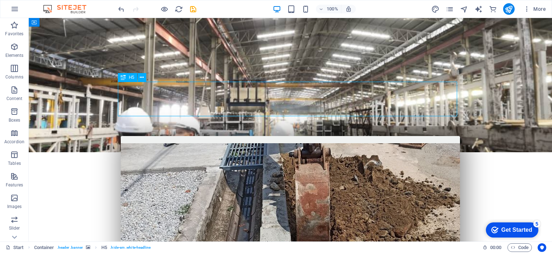
click at [339, 214] on div "​ We provide structured cabling, LAN installation, and fiber optic solutions fo…" at bounding box center [290, 231] width 339 height 35
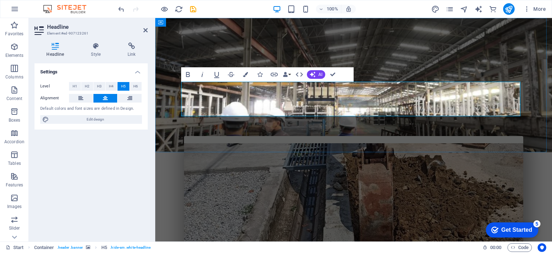
click at [403, 222] on h5 "We provide structured cabling, LAN installation, and fiber optic solutions for …" at bounding box center [353, 235] width 339 height 26
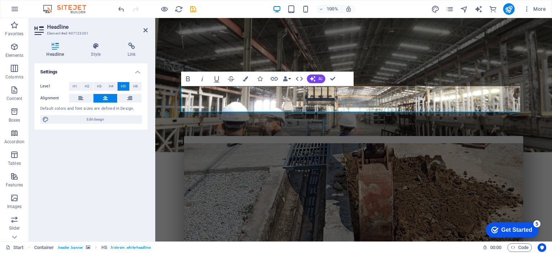
click at [164, 139] on figure at bounding box center [353, 85] width 397 height 134
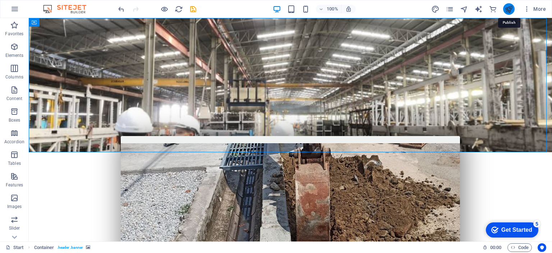
click at [509, 8] on icon "publish" at bounding box center [509, 9] width 8 height 8
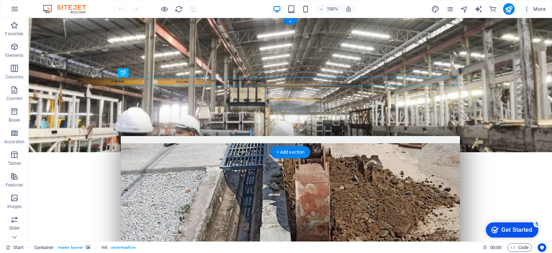
click at [203, 37] on figure at bounding box center [290, 85] width 523 height 134
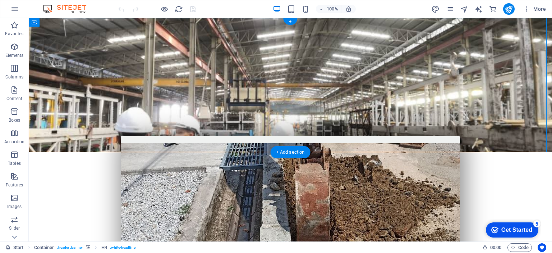
click at [203, 37] on figure at bounding box center [290, 85] width 523 height 134
select select "vh"
select select "banner"
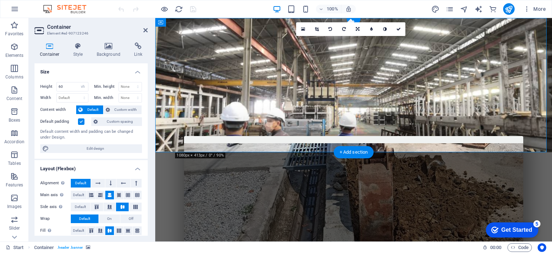
click at [223, 40] on figure at bounding box center [353, 85] width 397 height 134
click at [302, 29] on icon at bounding box center [303, 29] width 4 height 5
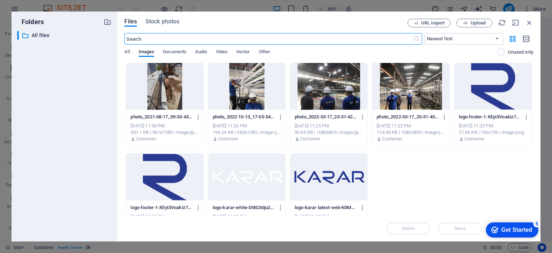
click at [335, 98] on div at bounding box center [329, 86] width 77 height 47
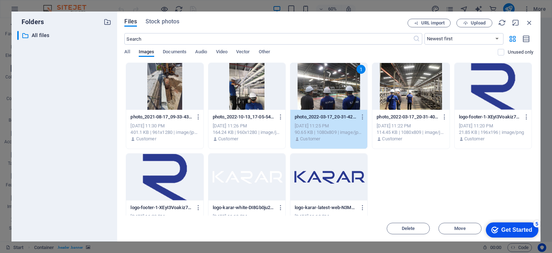
click at [335, 98] on div "1" at bounding box center [329, 86] width 77 height 47
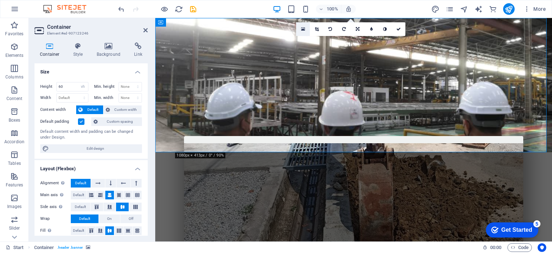
click at [305, 28] on icon at bounding box center [303, 29] width 4 height 5
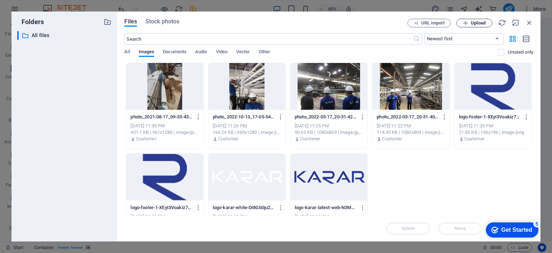
click at [468, 22] on span "Upload" at bounding box center [474, 23] width 29 height 5
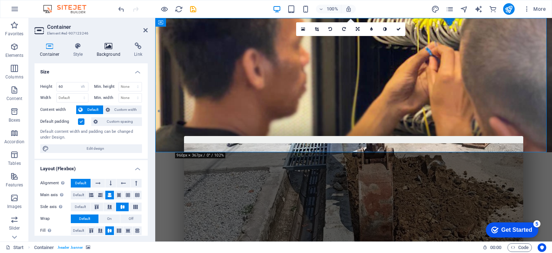
click at [111, 46] on icon at bounding box center [108, 45] width 35 height 7
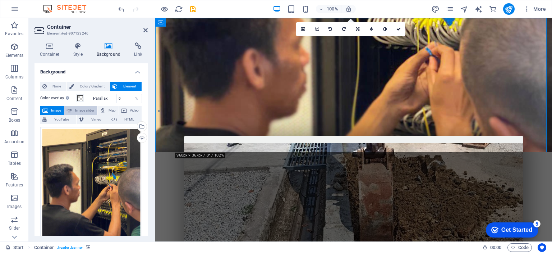
click at [79, 108] on span "Image slider" at bounding box center [84, 110] width 20 height 9
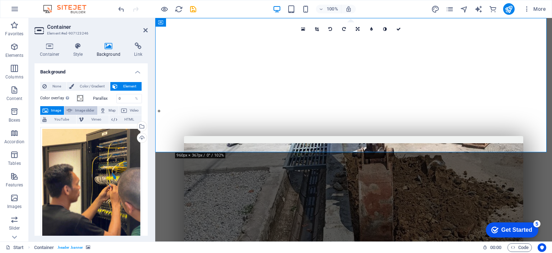
select select "ms"
select select "s"
select select "progressive"
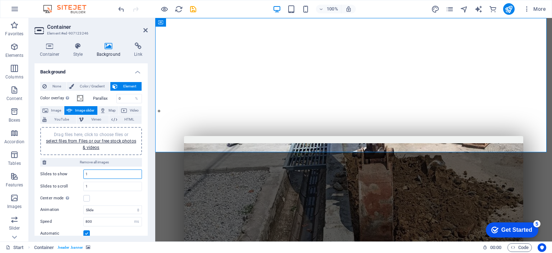
click at [96, 173] on input "1" at bounding box center [113, 174] width 58 height 9
click at [49, 119] on span "YouTube" at bounding box center [61, 119] width 25 height 9
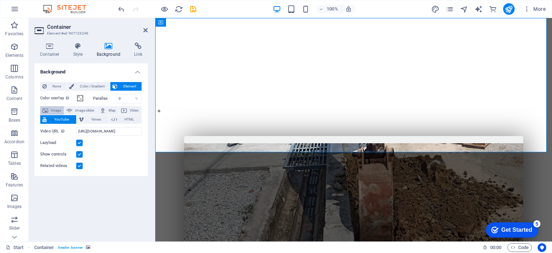
click at [55, 110] on span "Image" at bounding box center [56, 110] width 12 height 9
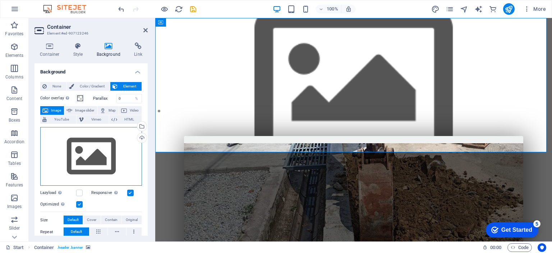
click at [89, 153] on div "Drag files here, click to choose files or select files from Files or our free s…" at bounding box center [91, 156] width 102 height 59
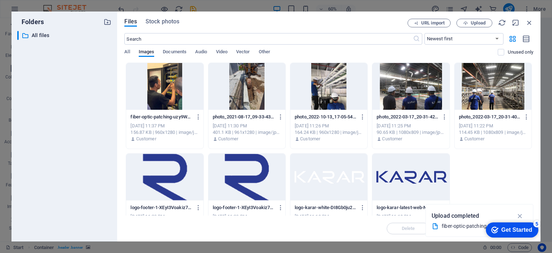
click at [163, 85] on div at bounding box center [164, 86] width 77 height 47
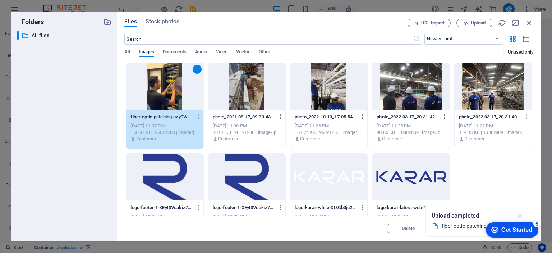
click at [521, 214] on icon "button" at bounding box center [520, 216] width 8 height 8
click at [159, 89] on div "1" at bounding box center [164, 86] width 77 height 47
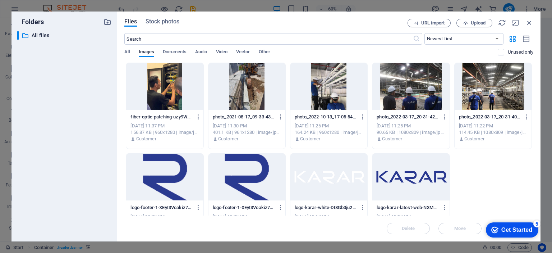
click at [159, 89] on div at bounding box center [164, 86] width 77 height 47
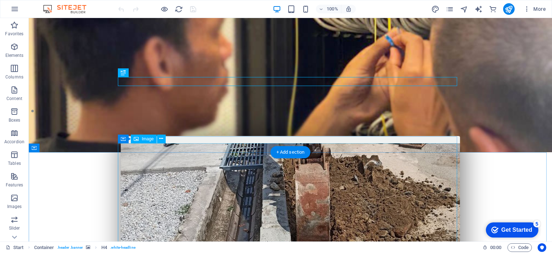
click at [303, 172] on figure at bounding box center [290, 238] width 339 height 191
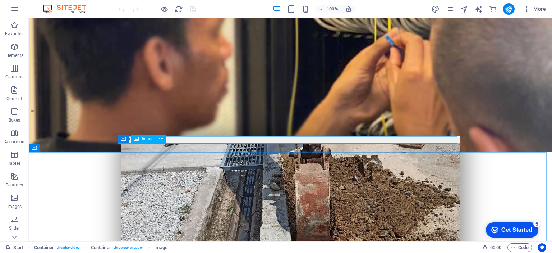
click at [143, 139] on span "Image" at bounding box center [148, 139] width 12 height 4
click at [260, 179] on figure at bounding box center [290, 238] width 339 height 191
select select "px"
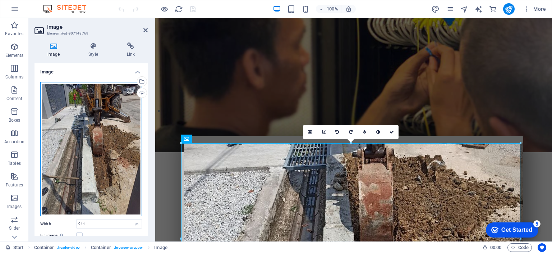
click at [91, 120] on div "Drag files here, click to choose files or select files from Files or our free s…" at bounding box center [91, 149] width 102 height 134
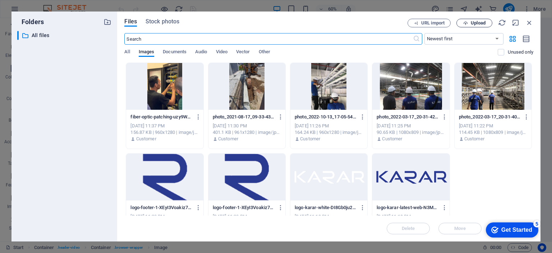
click at [469, 24] on span "Upload" at bounding box center [474, 23] width 29 height 5
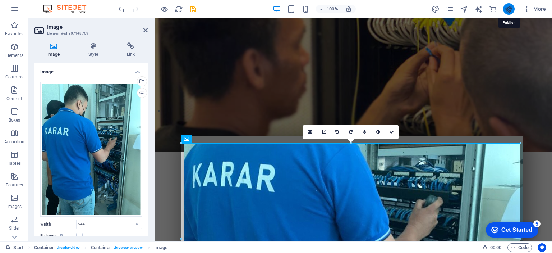
click at [511, 9] on icon "publish" at bounding box center [509, 9] width 8 height 8
